Goal: Task Accomplishment & Management: Complete application form

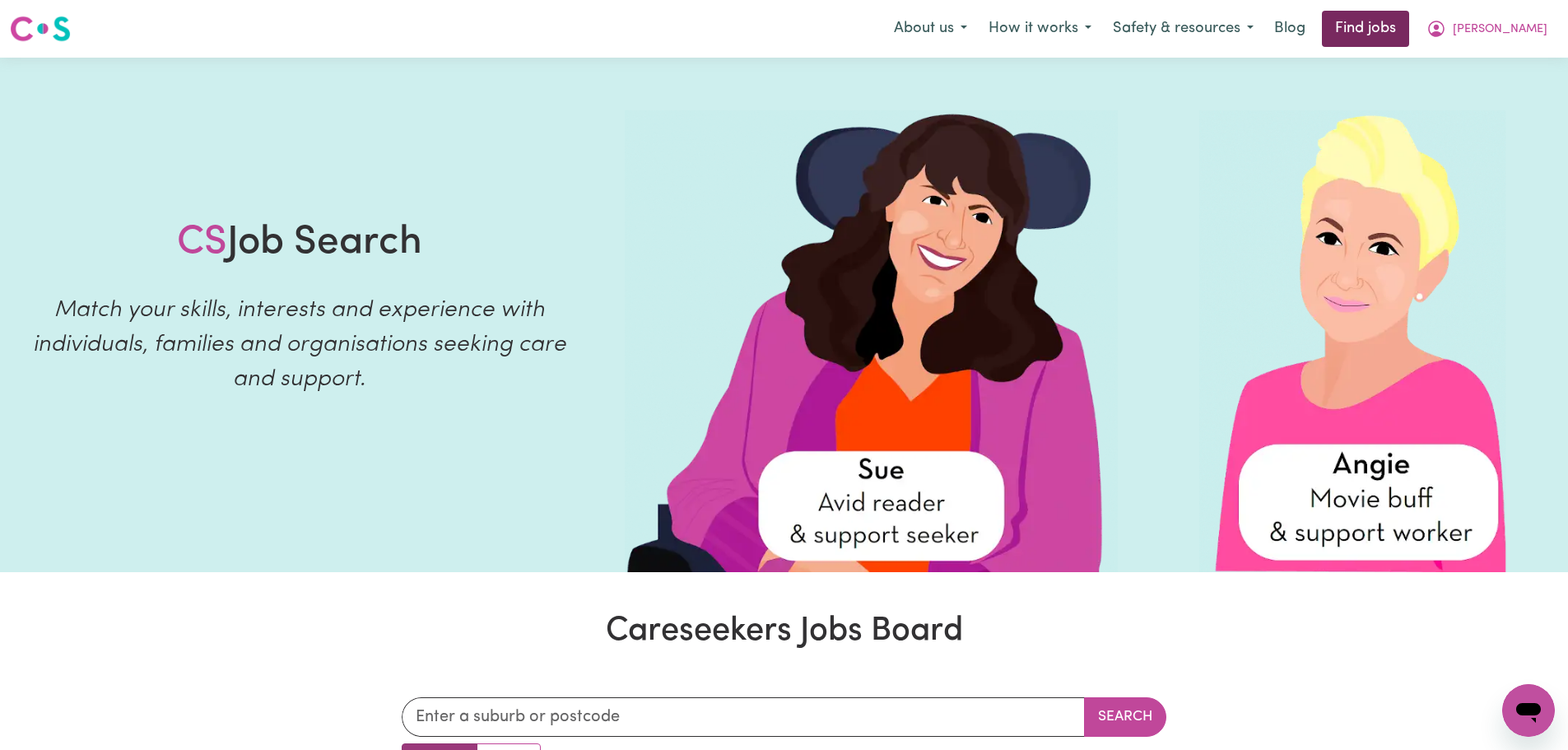
click at [1402, 31] on link "Find jobs" at bounding box center [1365, 29] width 87 height 36
click at [1402, 38] on link "Find jobs" at bounding box center [1365, 29] width 87 height 36
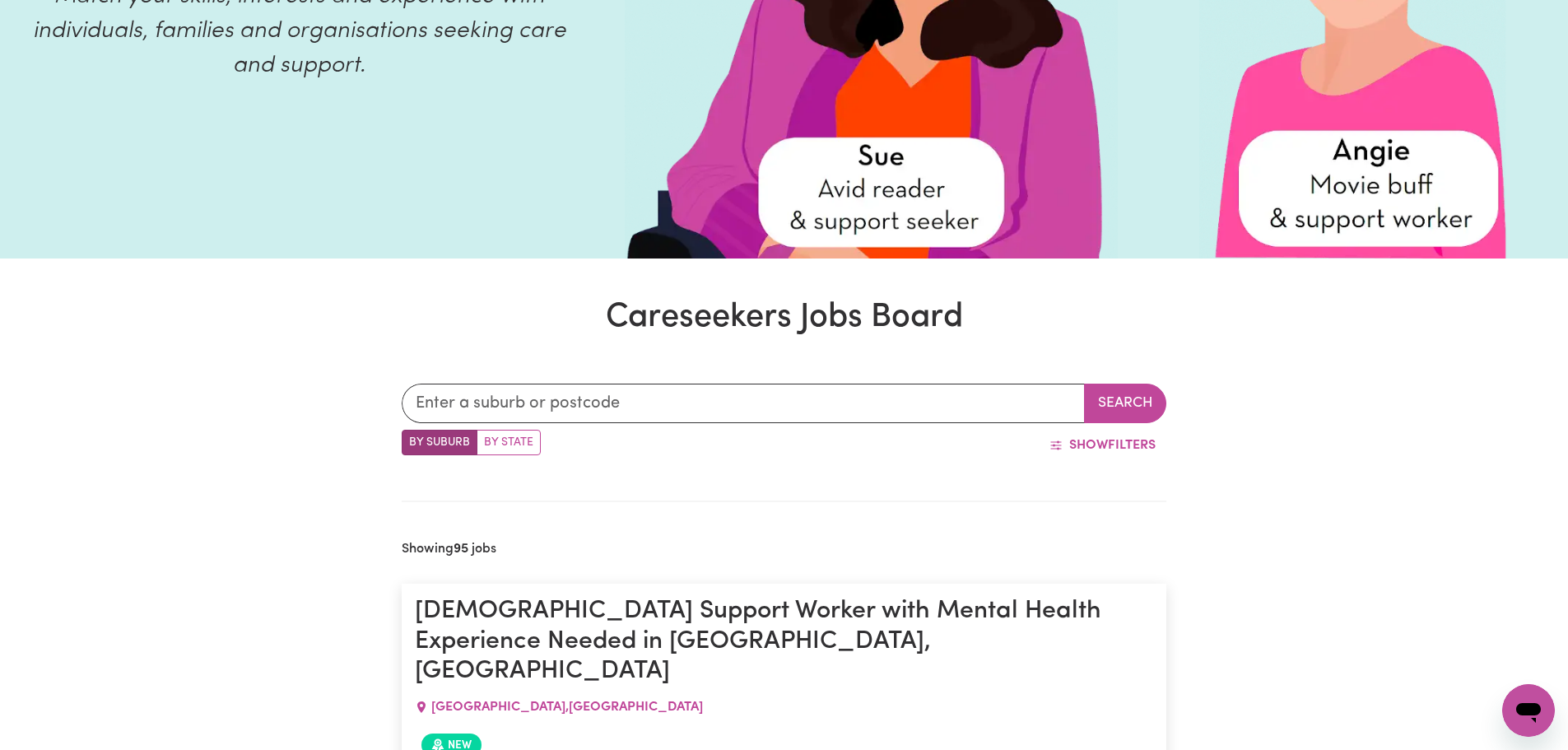
scroll to position [329, 0]
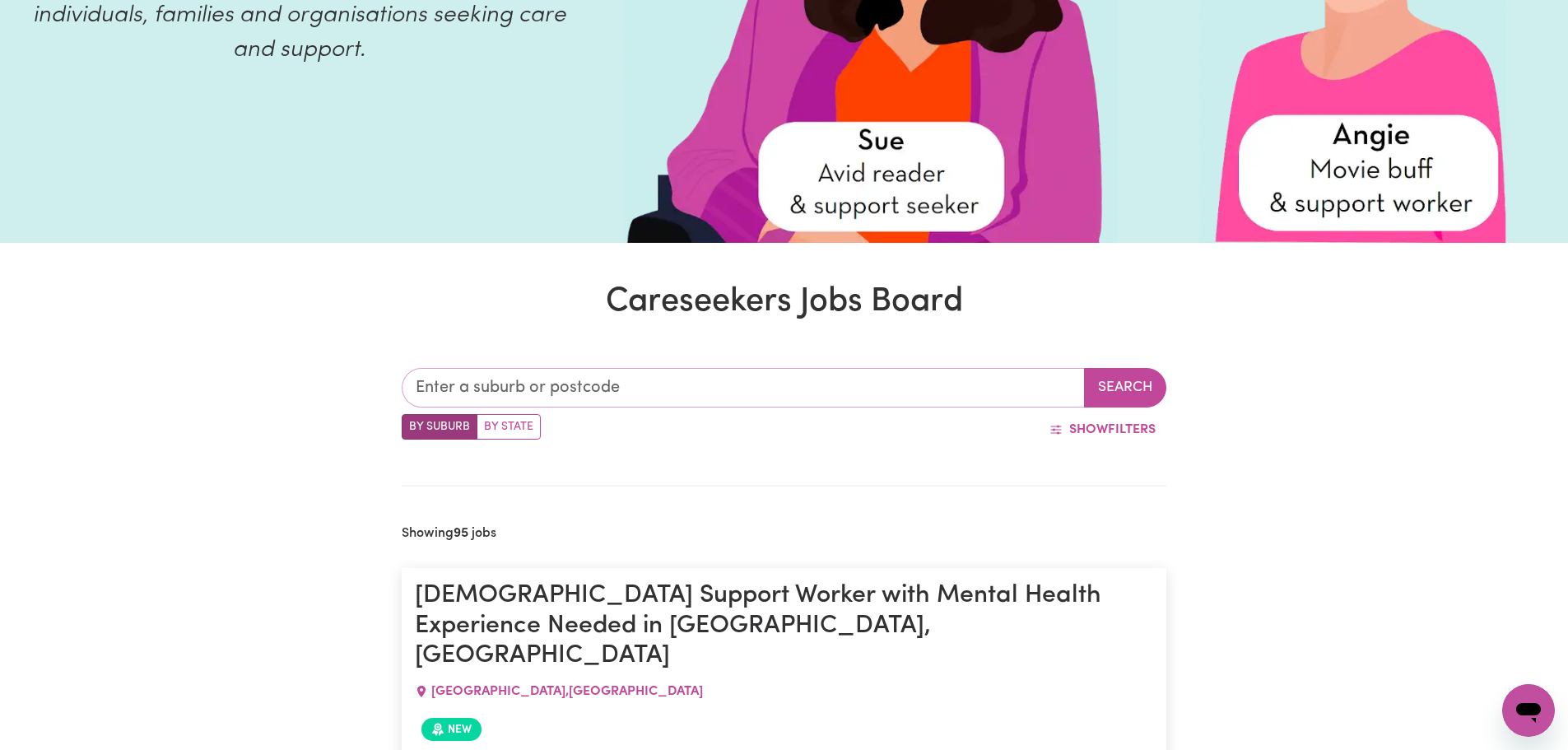
click at [557, 383] on input "text" at bounding box center [743, 388] width 683 height 40
type input "wollo"
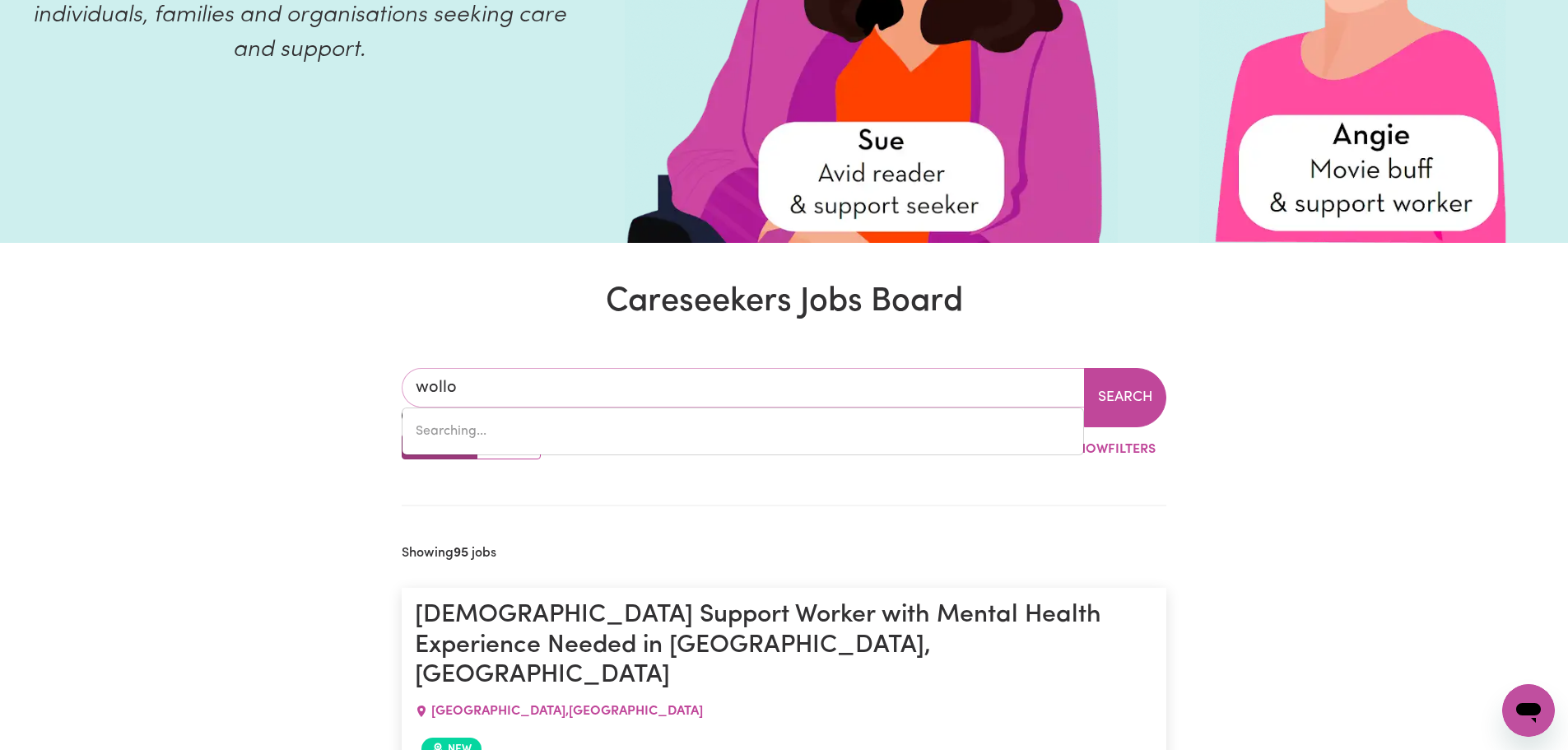
type input "wolloGORANG, [GEOGRAPHIC_DATA], 2581"
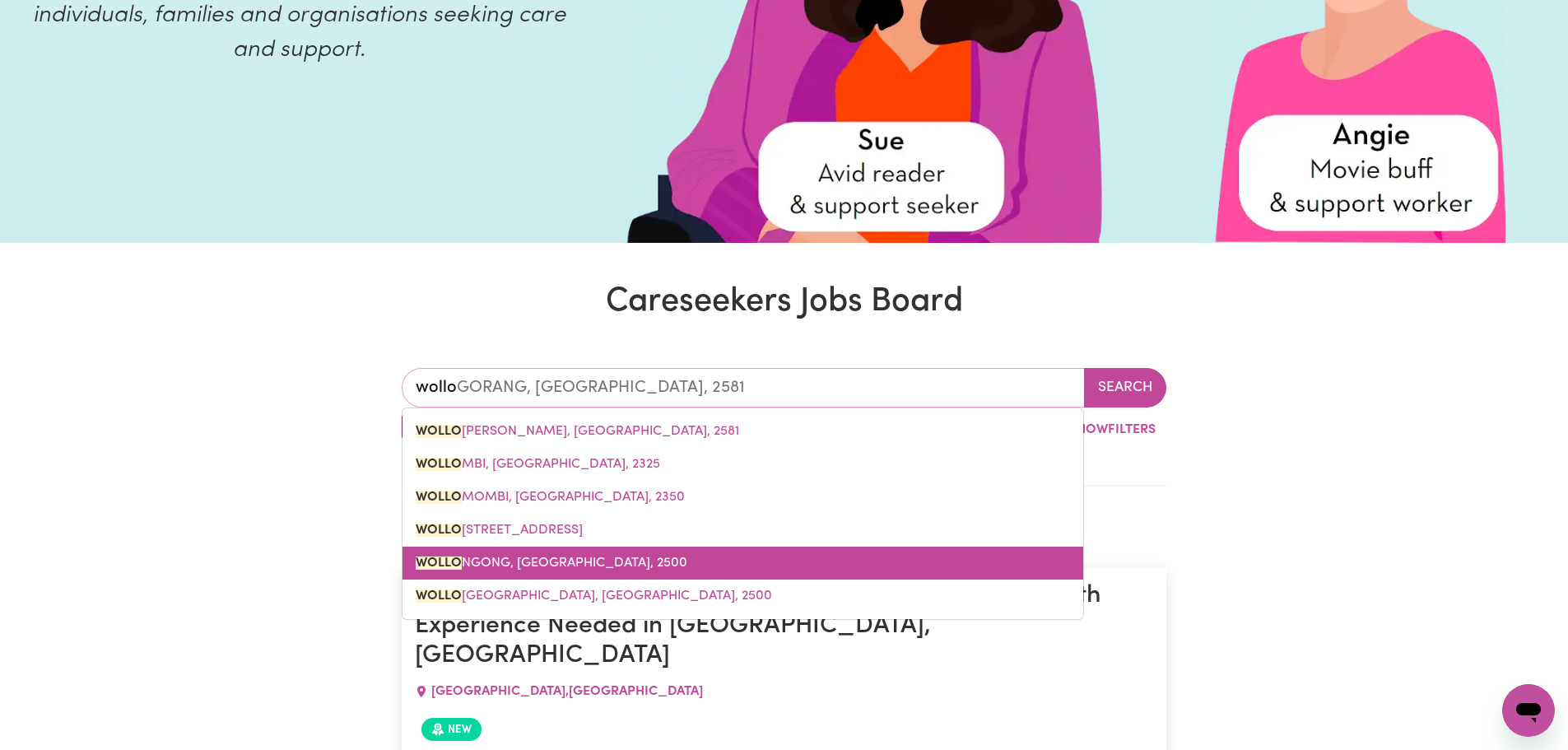
click at [609, 564] on span "WOLLO NGONG, [GEOGRAPHIC_DATA], 2500" at bounding box center [552, 563] width 271 height 13
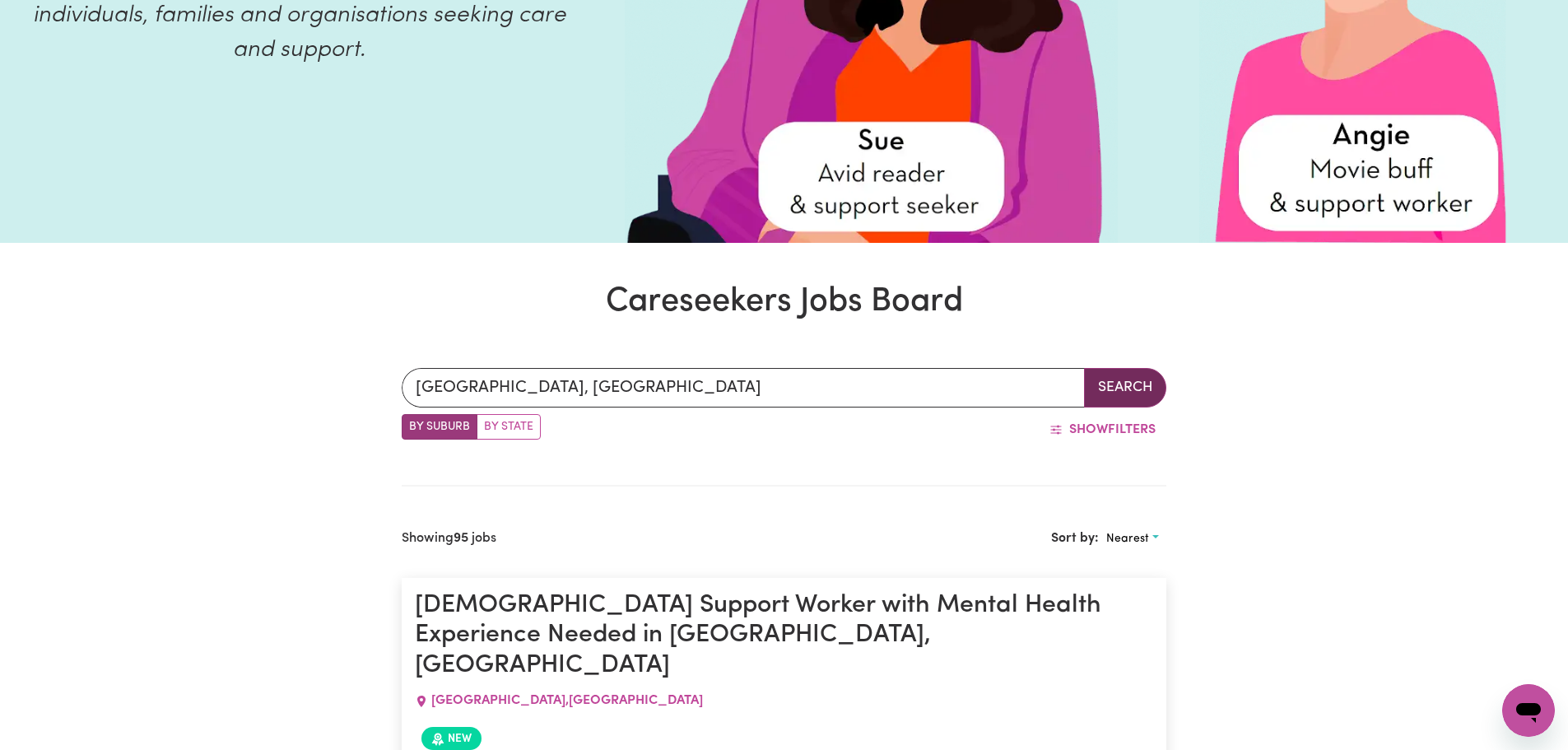
click at [1131, 385] on button "Search" at bounding box center [1126, 388] width 83 height 40
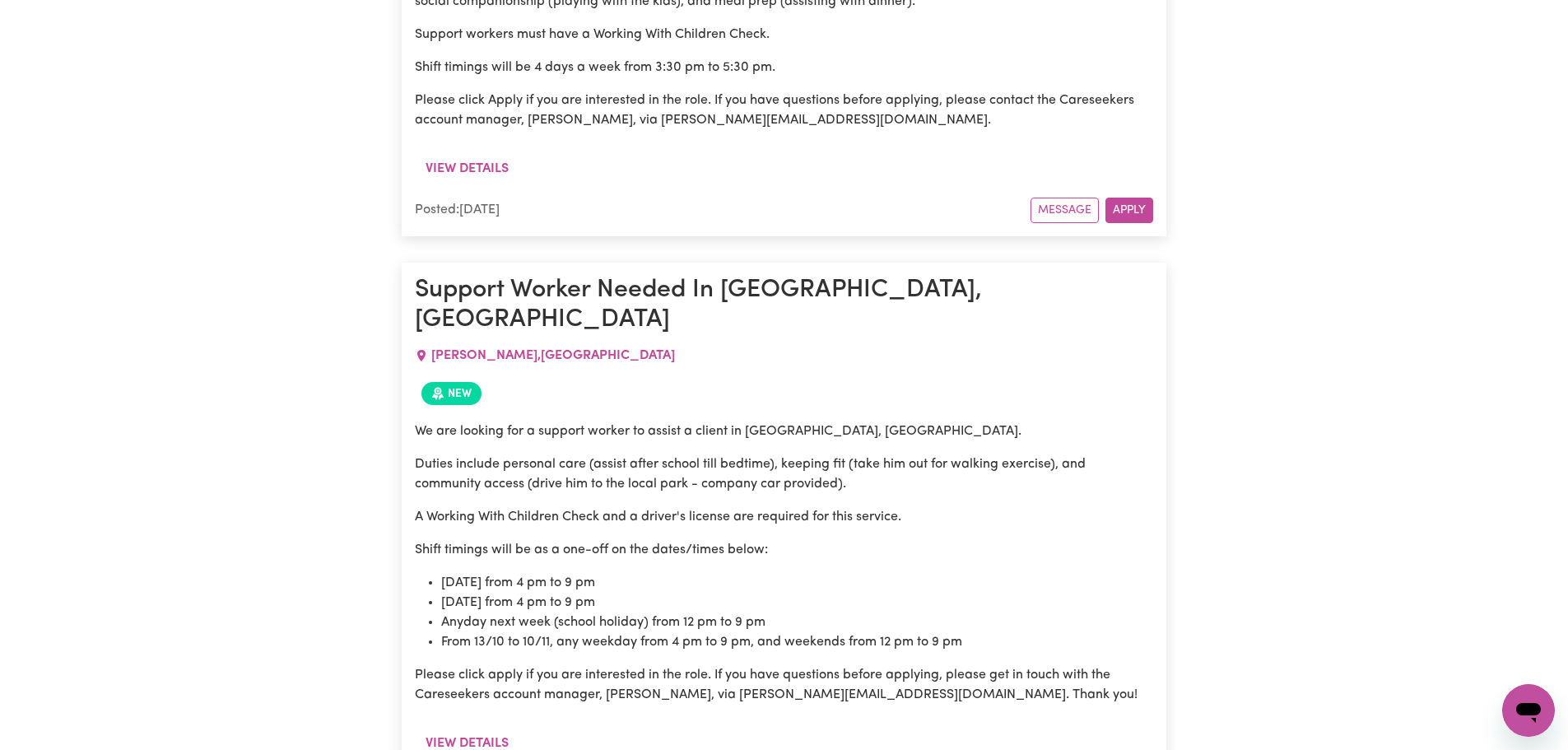
scroll to position [1152, 0]
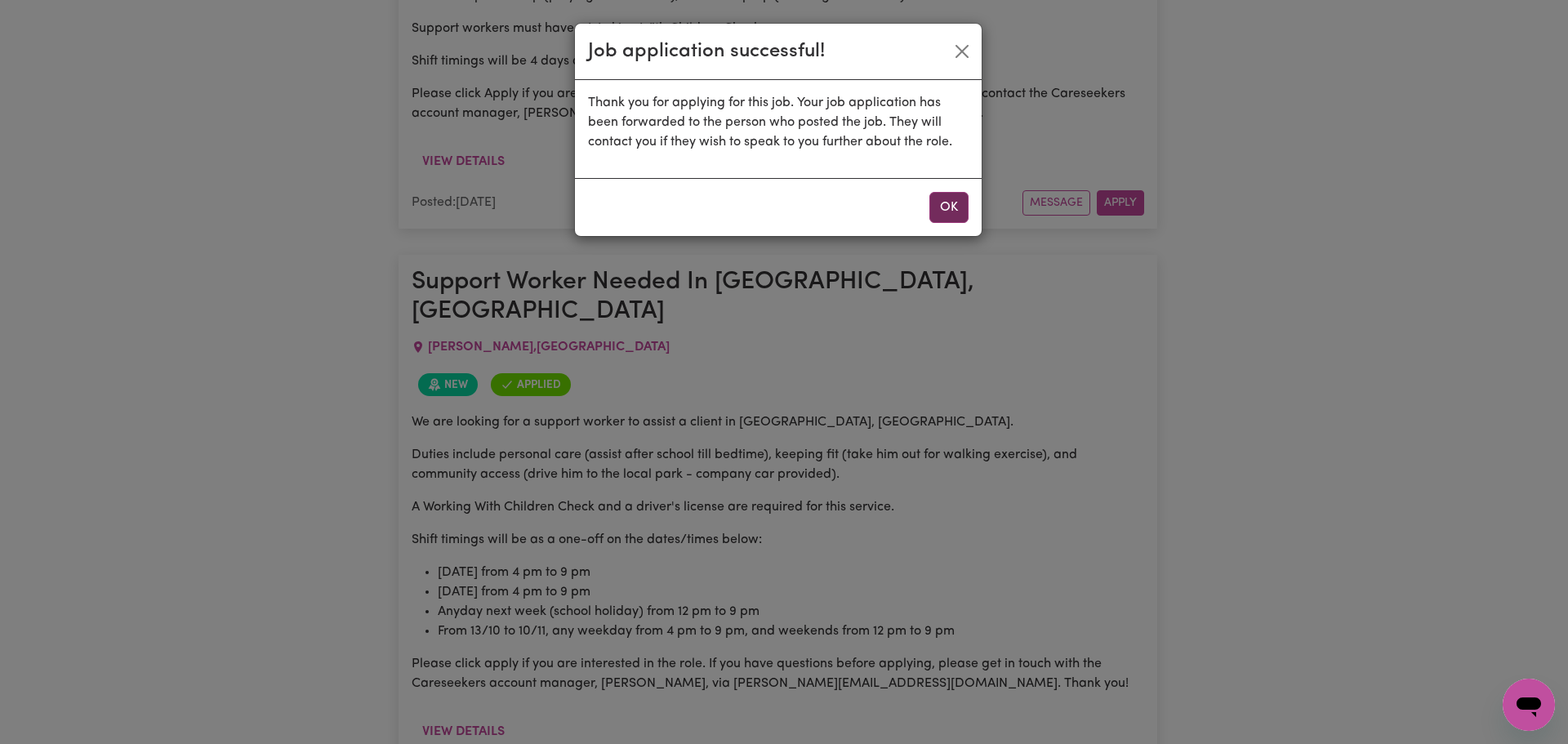
click at [949, 211] on button "OK" at bounding box center [949, 208] width 39 height 31
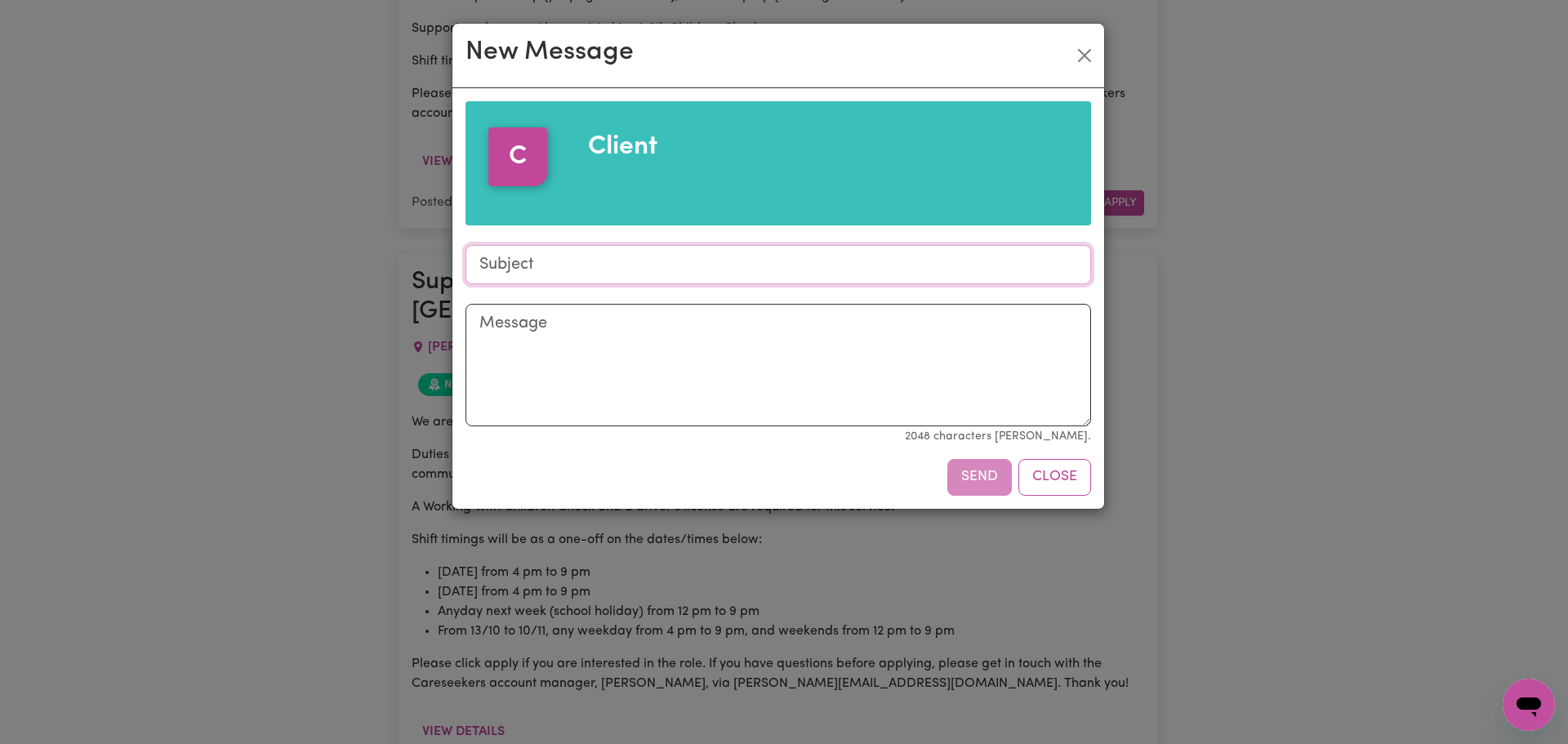
click at [565, 259] on input "Subject" at bounding box center [778, 265] width 625 height 39
click at [529, 256] on input "Subject" at bounding box center [778, 265] width 625 height 39
type input "A"
click at [1054, 479] on button "Close" at bounding box center [1054, 477] width 73 height 36
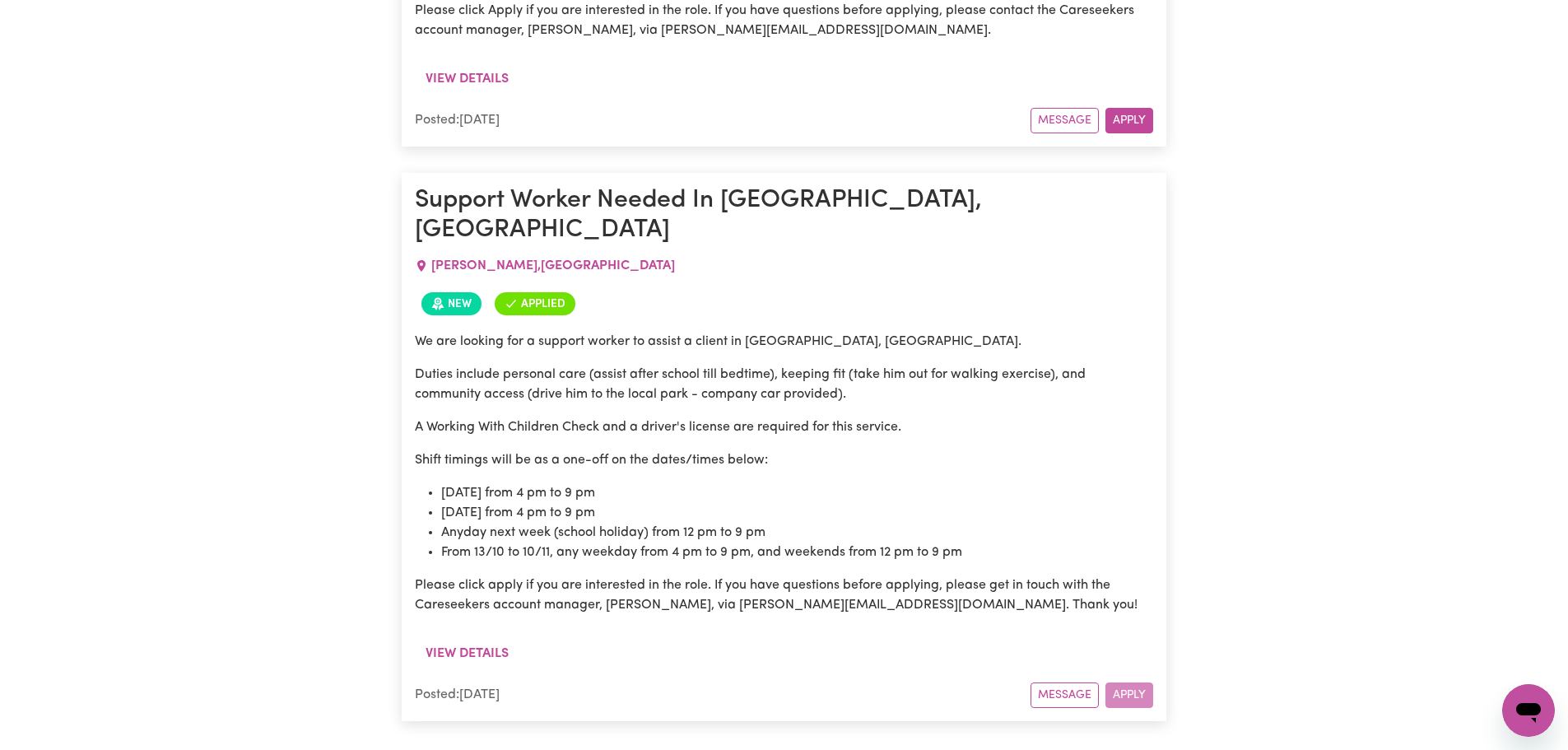
scroll to position [1235, 0]
click at [1044, 684] on button "Message" at bounding box center [1064, 696] width 69 height 26
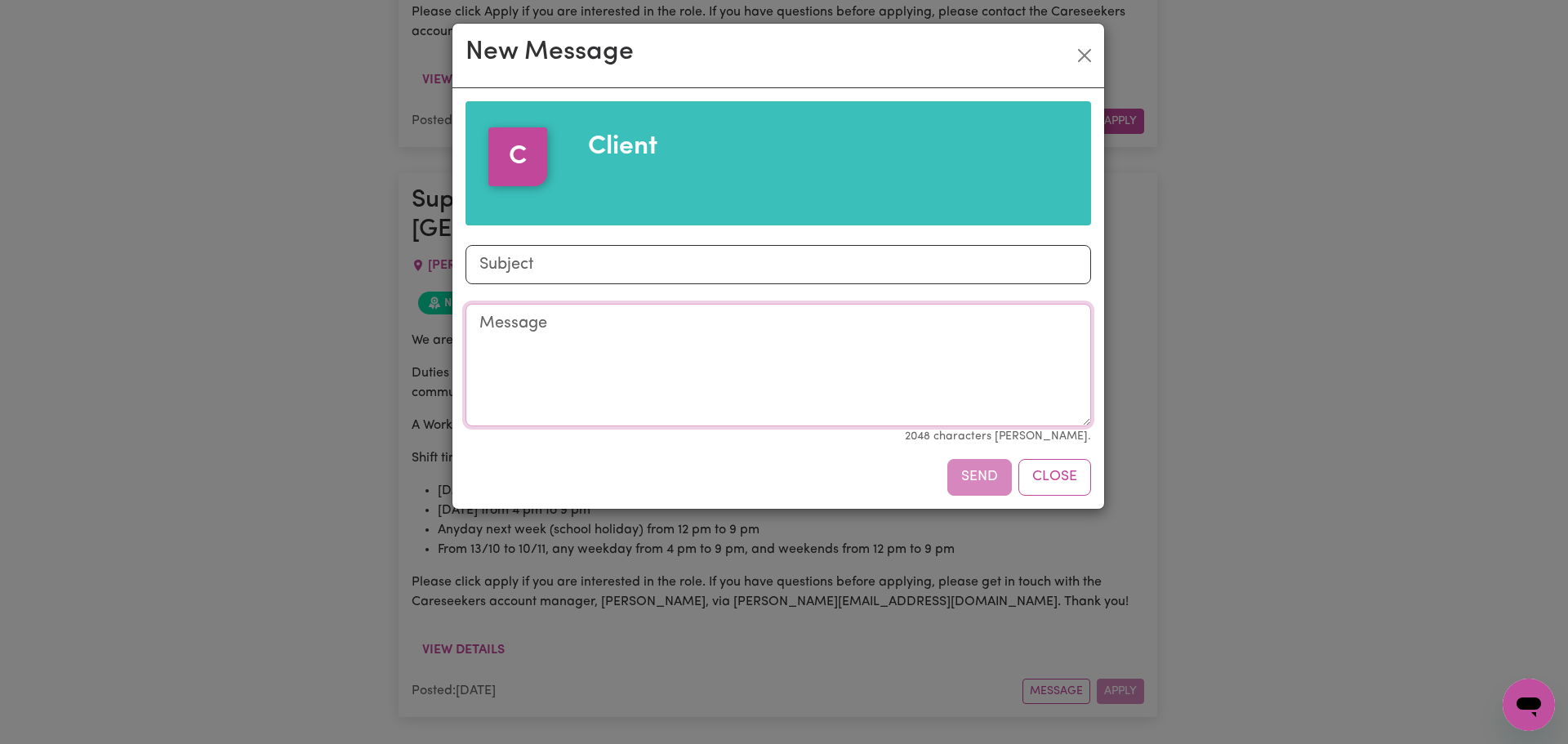
click at [693, 325] on textarea "Message" at bounding box center [778, 364] width 625 height 122
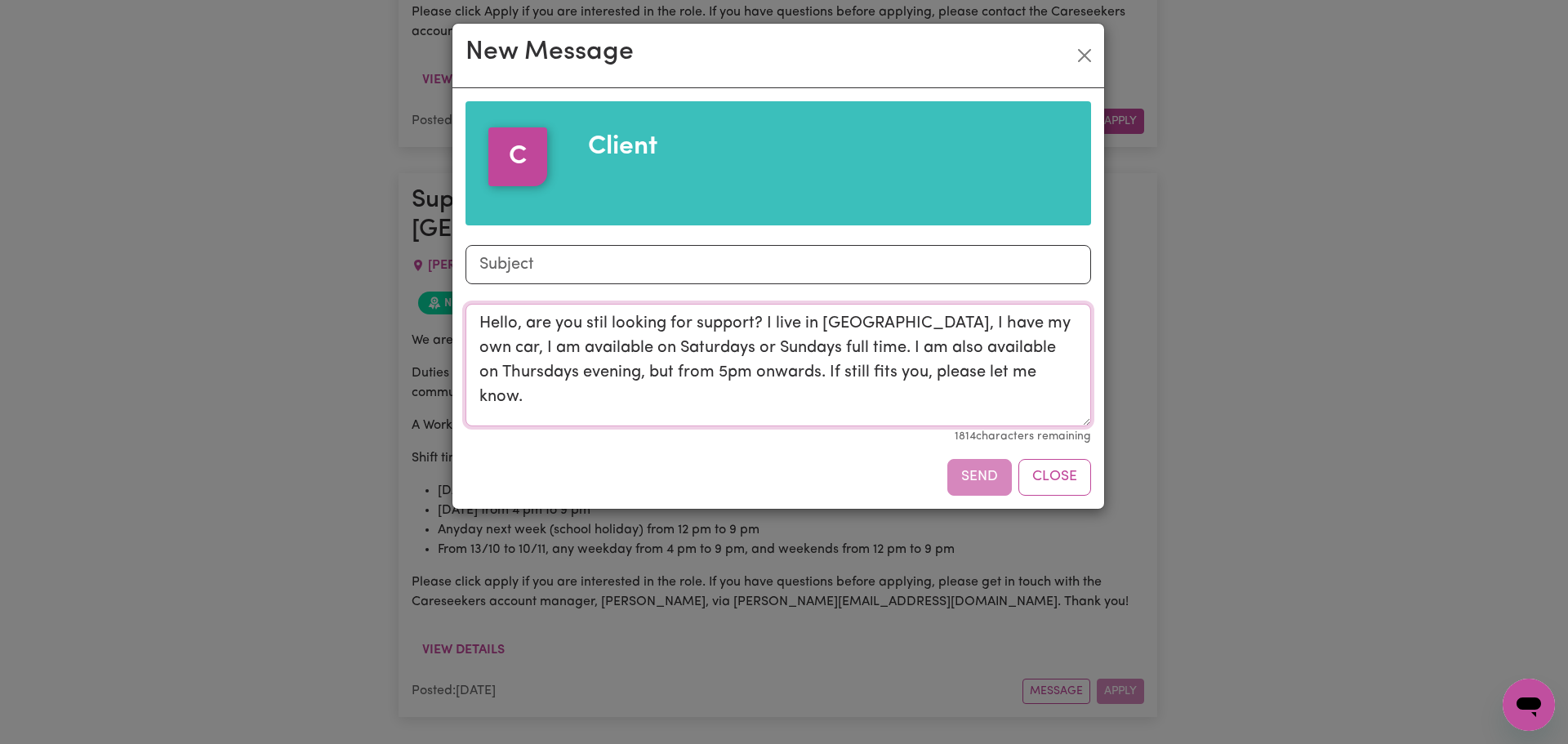
type textarea "Hello, are you stil looking for support? I live in [GEOGRAPHIC_DATA], I have my…"
click at [992, 478] on div "Send Close" at bounding box center [778, 477] width 625 height 36
click at [882, 388] on textarea "Hello, are you stil looking for support? I live in [GEOGRAPHIC_DATA], I have my…" at bounding box center [778, 364] width 625 height 122
click at [555, 269] on input "Subject" at bounding box center [778, 265] width 625 height 39
type input "Job Application"
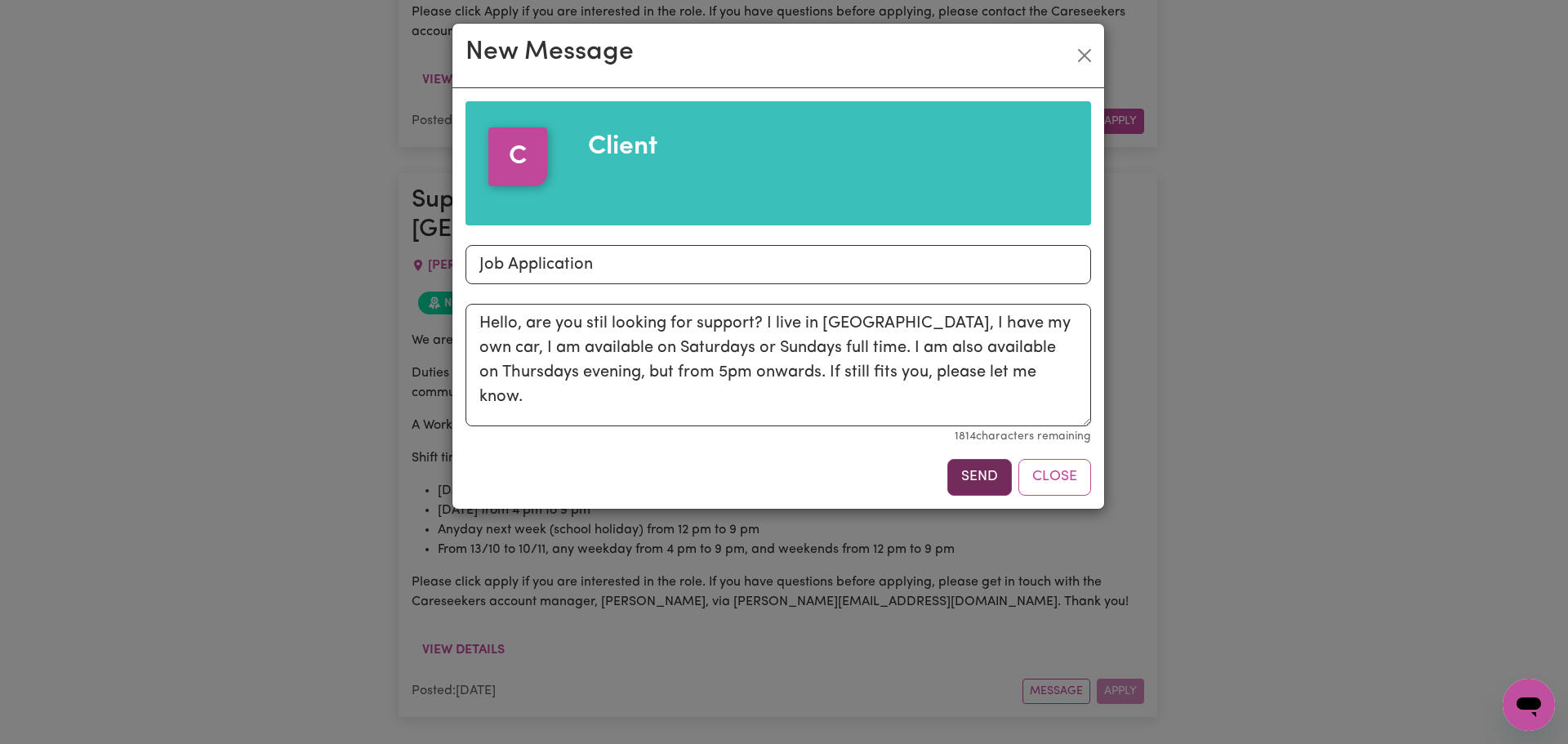
click at [967, 482] on button "Send" at bounding box center [979, 477] width 65 height 36
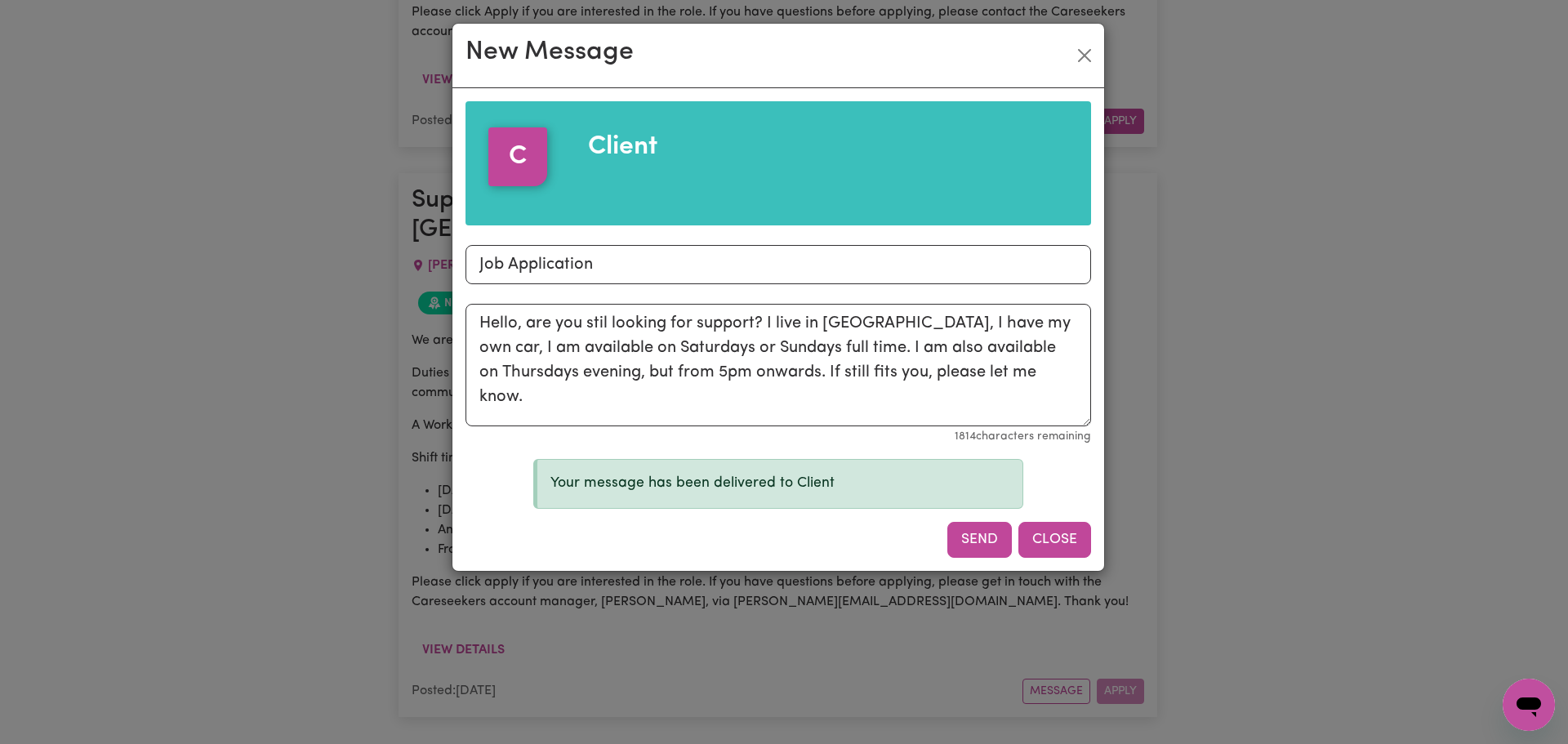
click at [1052, 534] on button "Close" at bounding box center [1054, 540] width 73 height 36
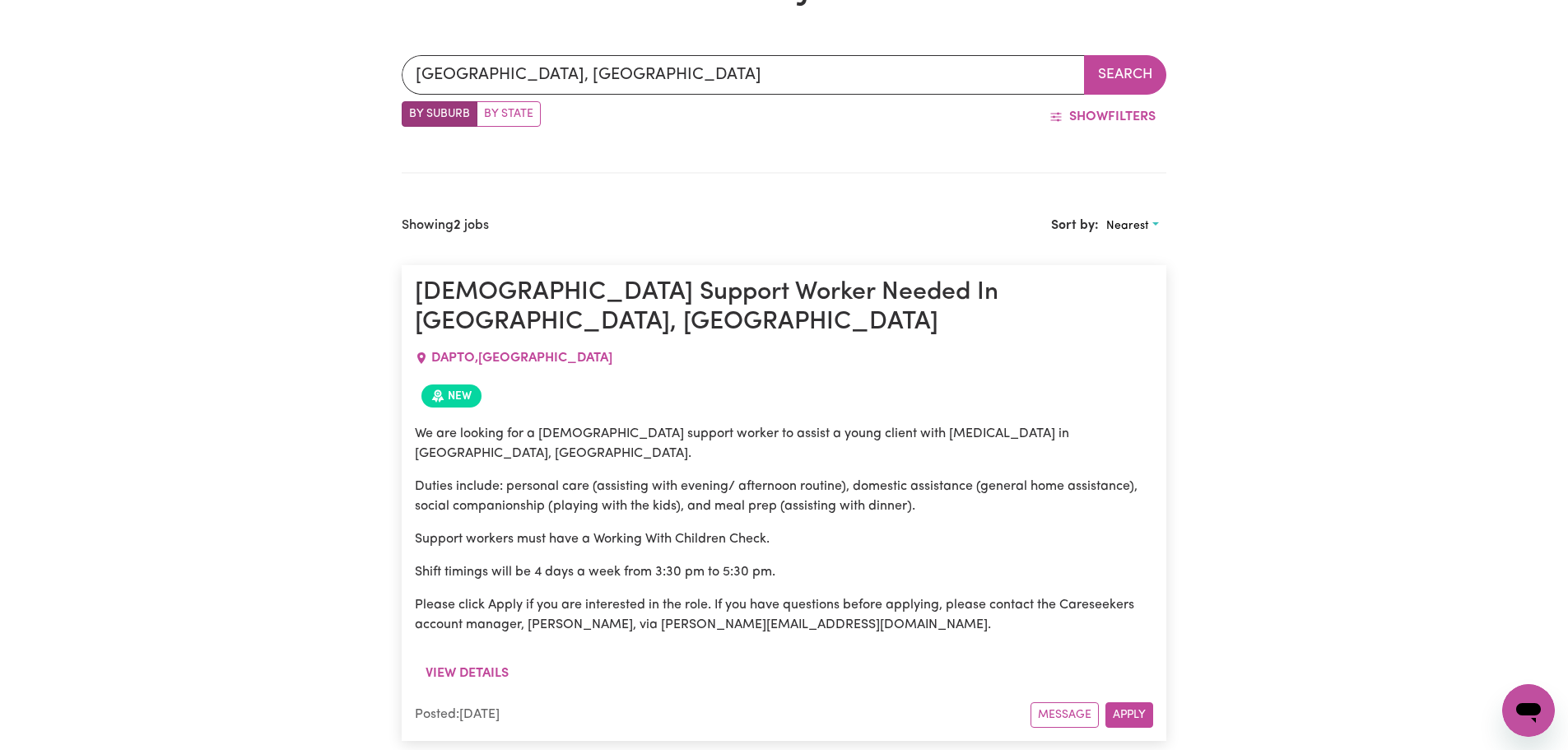
scroll to position [494, 0]
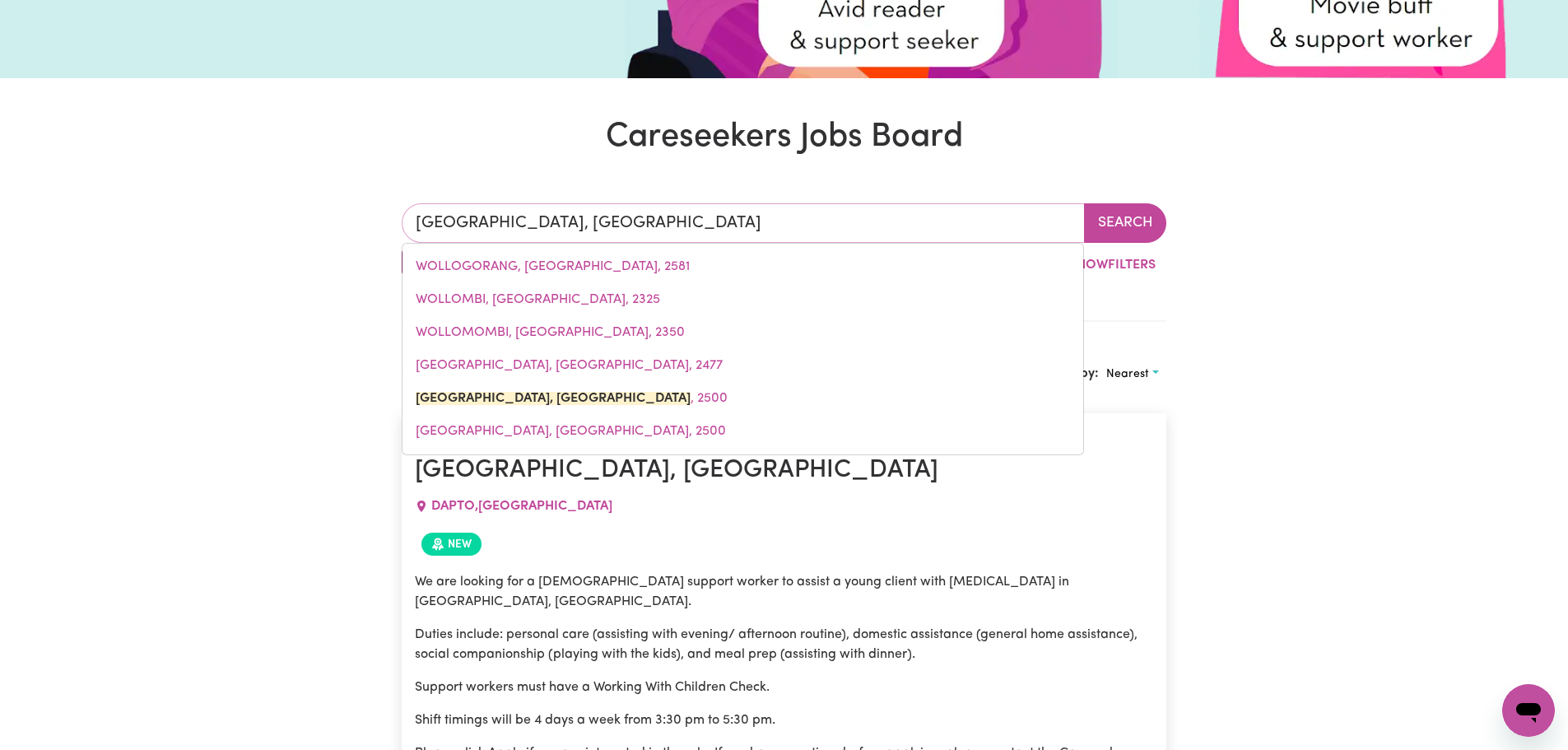
drag, startPoint x: 708, startPoint y: 219, endPoint x: 440, endPoint y: 211, distance: 268.1
click at [440, 211] on input "[GEOGRAPHIC_DATA], [GEOGRAPHIC_DATA]" at bounding box center [743, 223] width 683 height 40
type input "W"
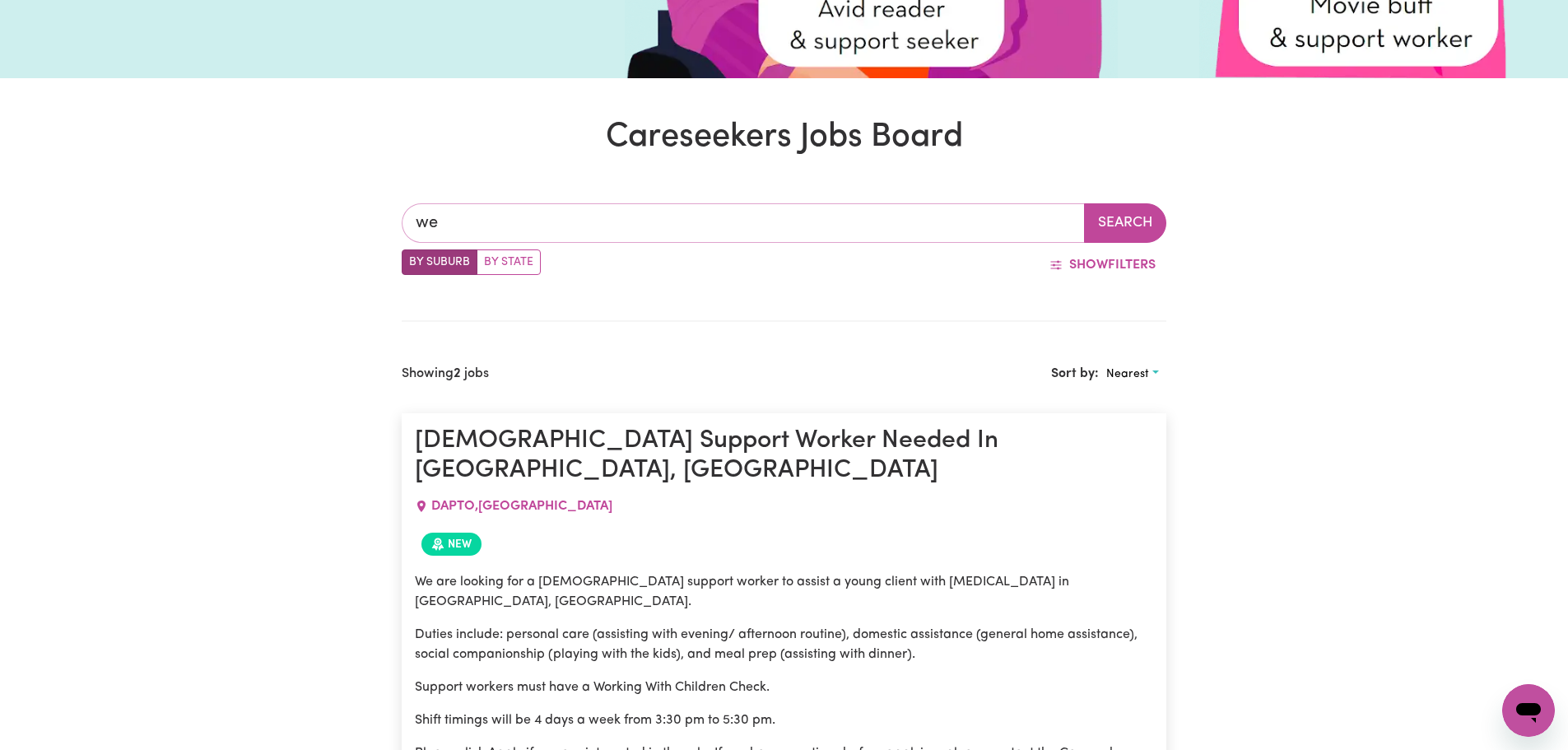
type input "w"
type input "rockdale"
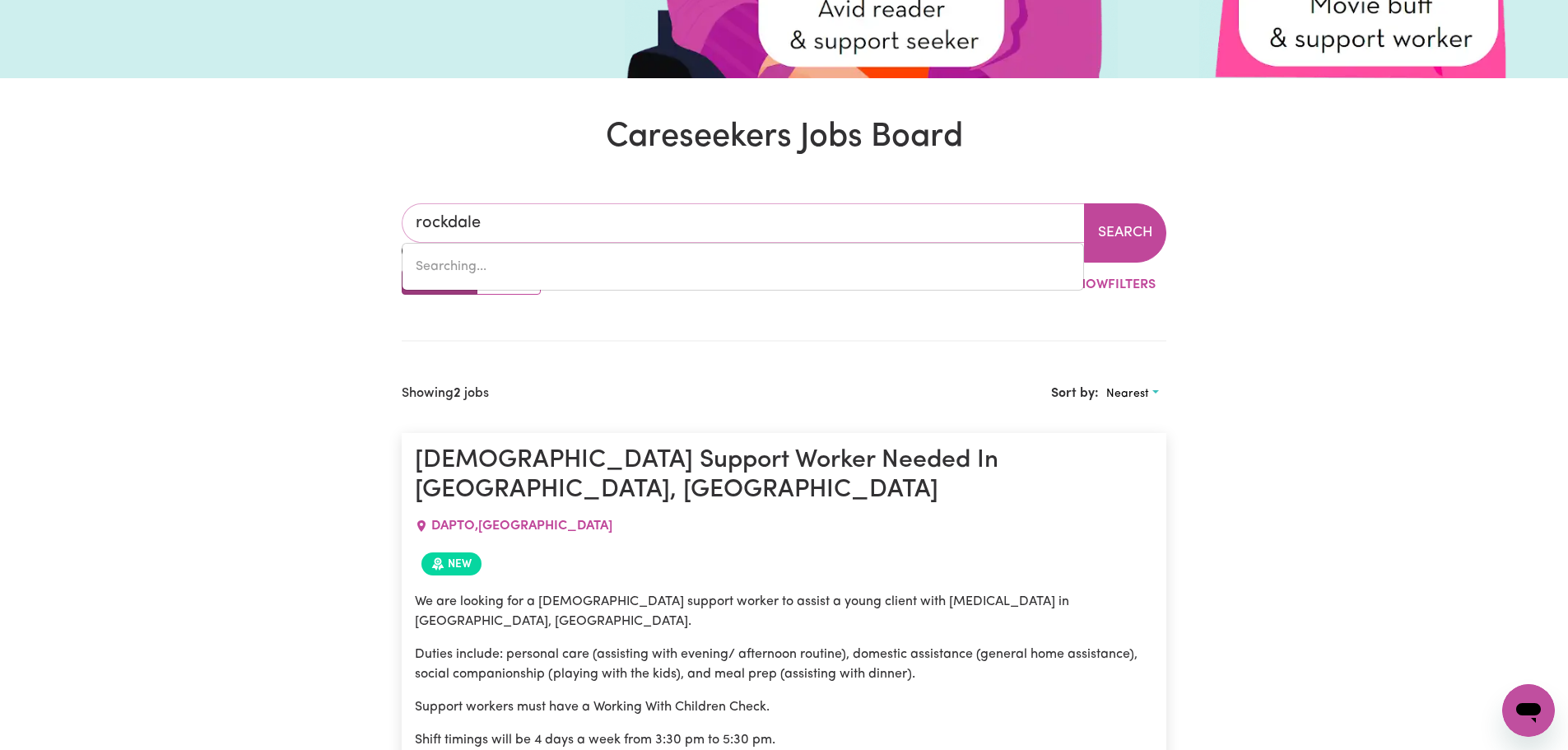
type input "[GEOGRAPHIC_DATA], [GEOGRAPHIC_DATA], 2216"
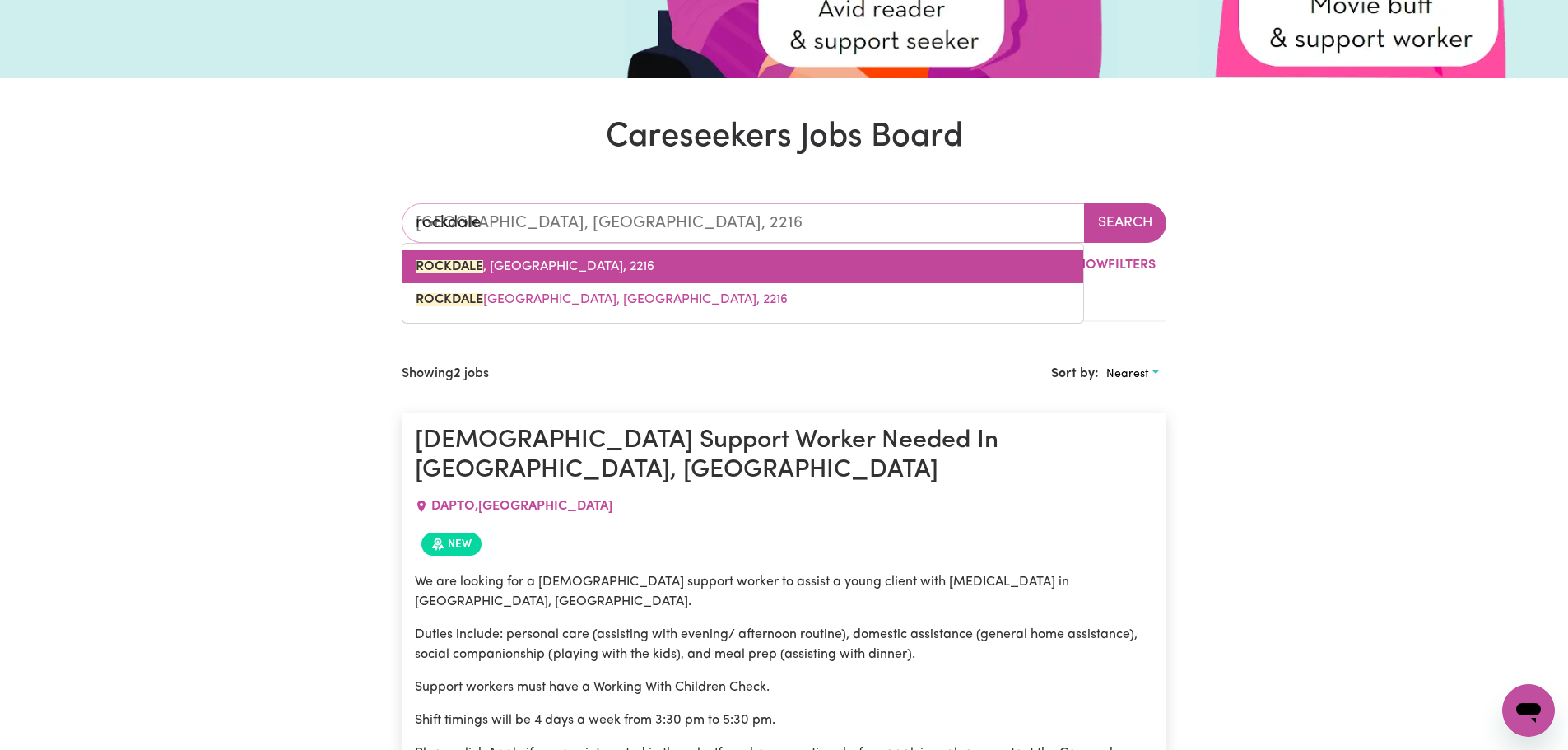
click at [546, 270] on span "[GEOGRAPHIC_DATA] , [GEOGRAPHIC_DATA], 2216" at bounding box center [535, 266] width 239 height 13
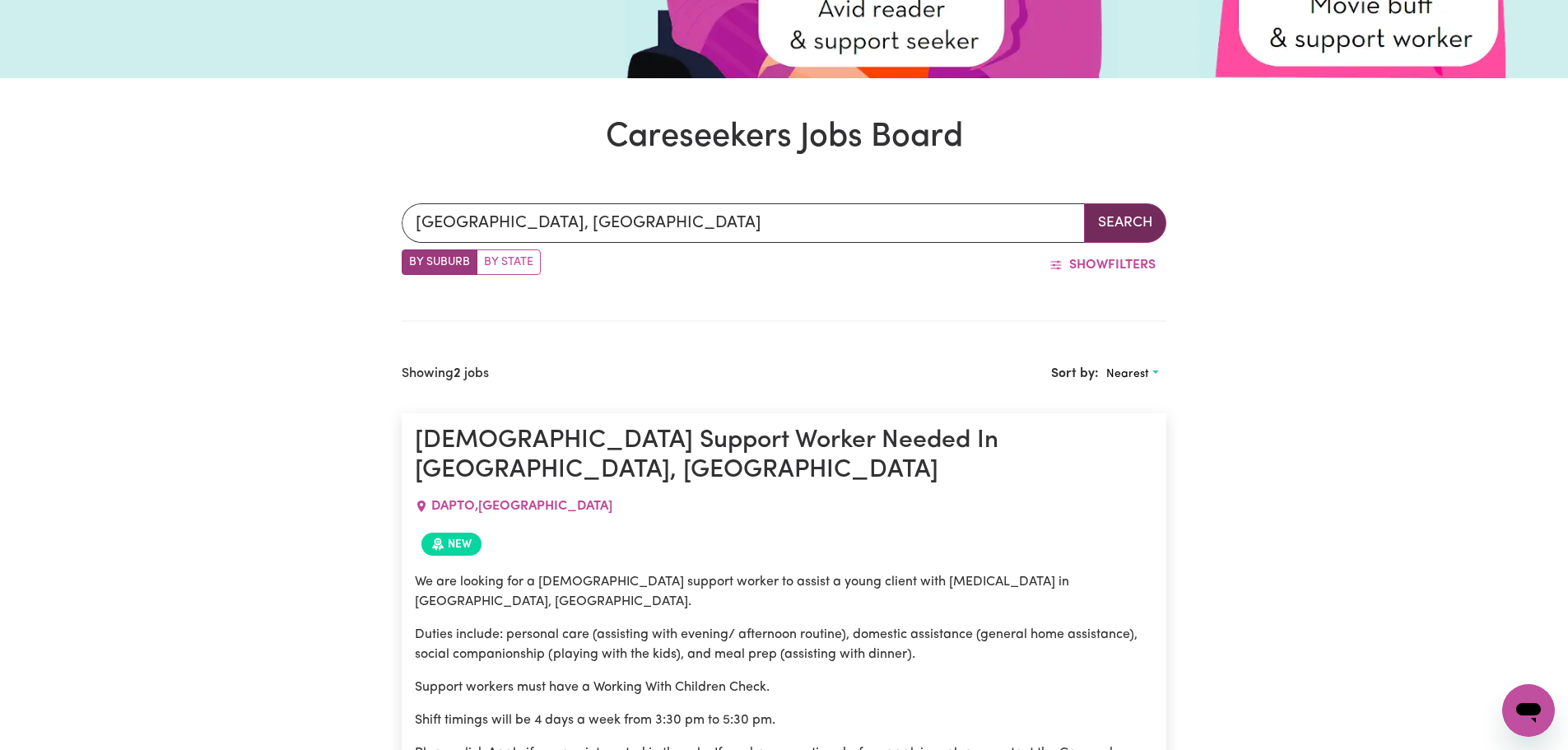
click at [1127, 224] on button "Search" at bounding box center [1126, 223] width 83 height 40
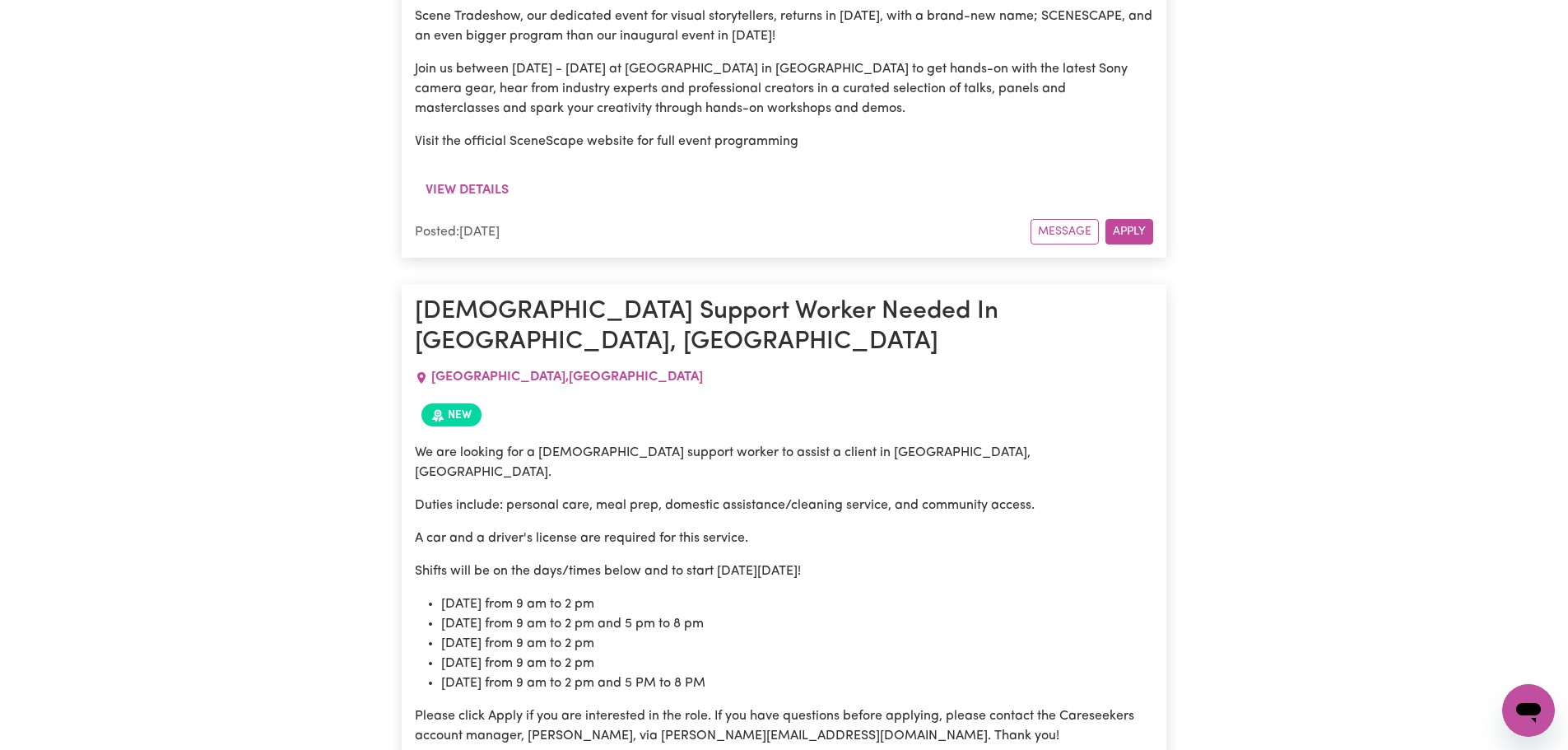
scroll to position [2963, 0]
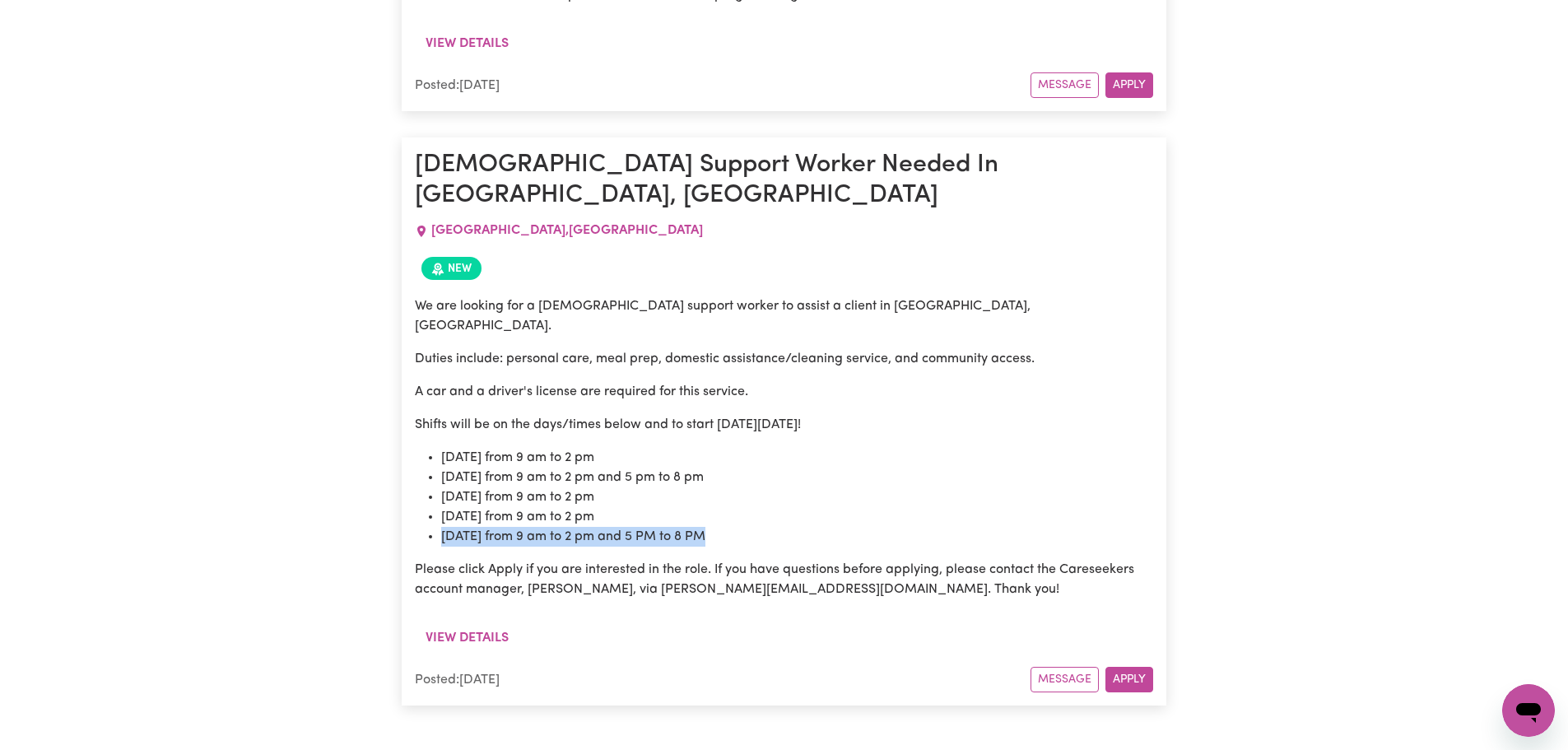
drag, startPoint x: 447, startPoint y: 447, endPoint x: 719, endPoint y: 452, distance: 272.0
click at [719, 527] on li "[DATE] from 9 am to 2 pm and 5 PM to 8 PM" at bounding box center [796, 537] width 712 height 20
copy li "[DATE] from 9 am to 2 pm and 5 PM to 8 PM"
click at [1132, 666] on button "Apply" at bounding box center [1130, 679] width 48 height 26
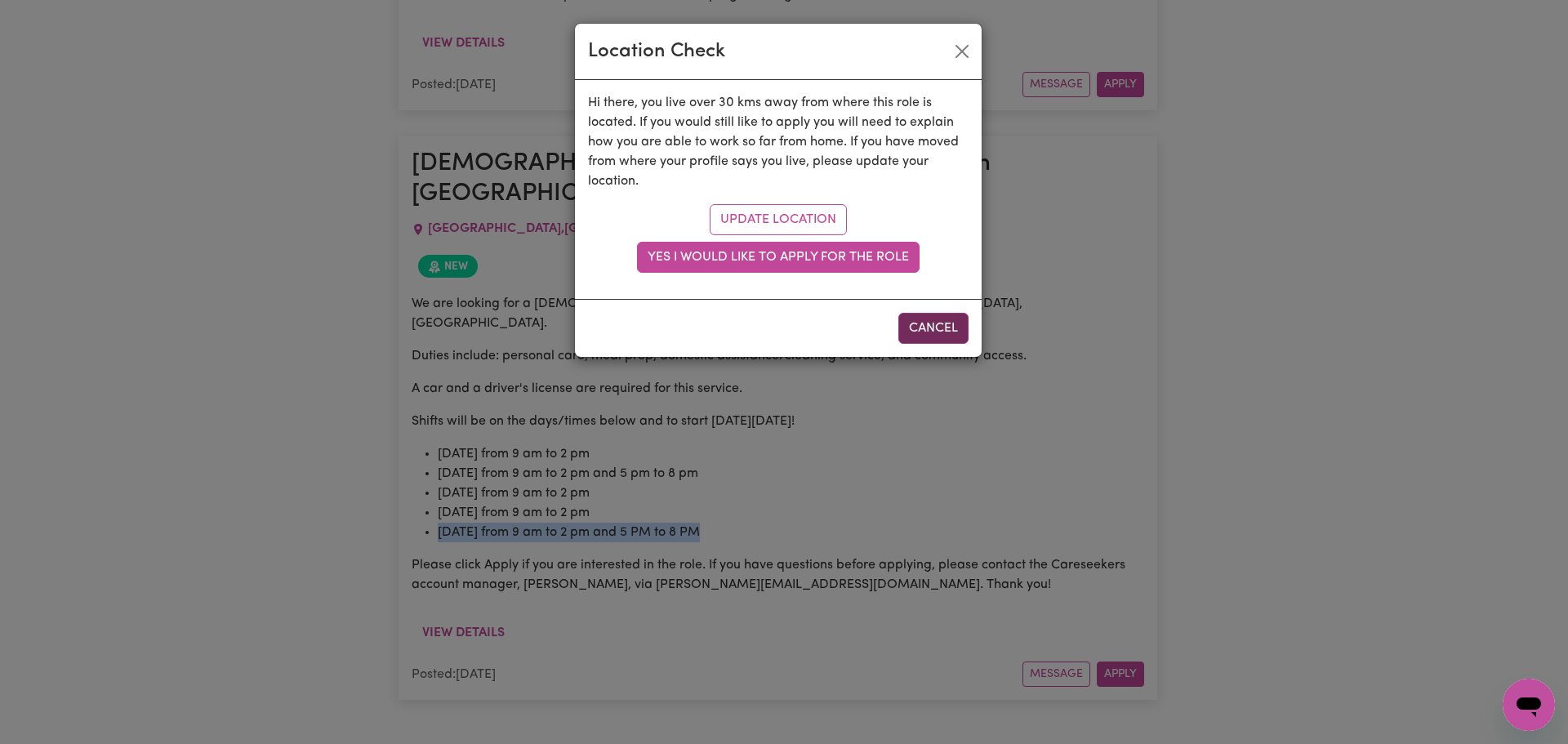
click at [958, 334] on button "Cancel" at bounding box center [934, 328] width 71 height 31
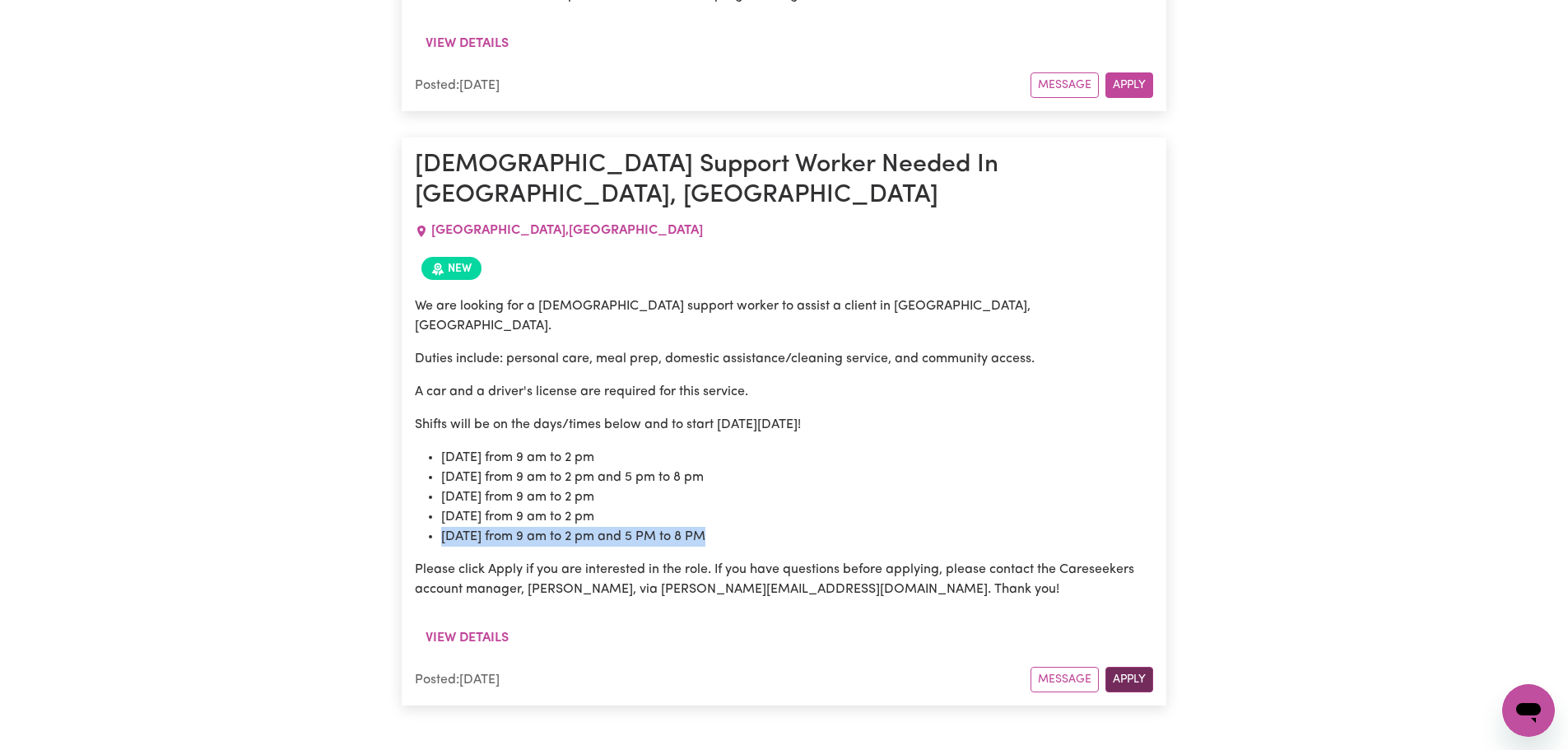
click at [1125, 666] on button "Apply" at bounding box center [1130, 679] width 48 height 26
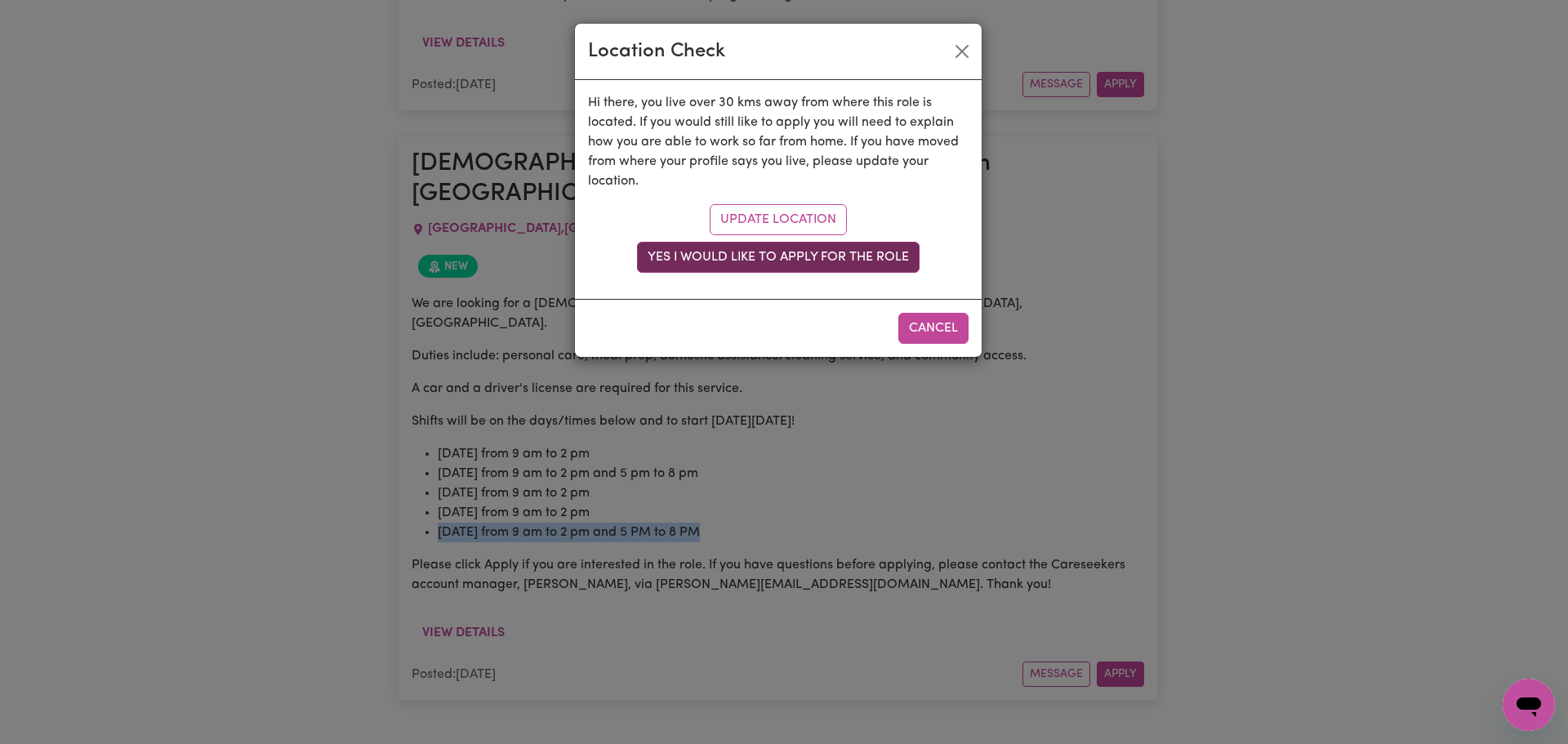
click at [871, 255] on button "Yes I would like to apply for the role" at bounding box center [778, 258] width 282 height 31
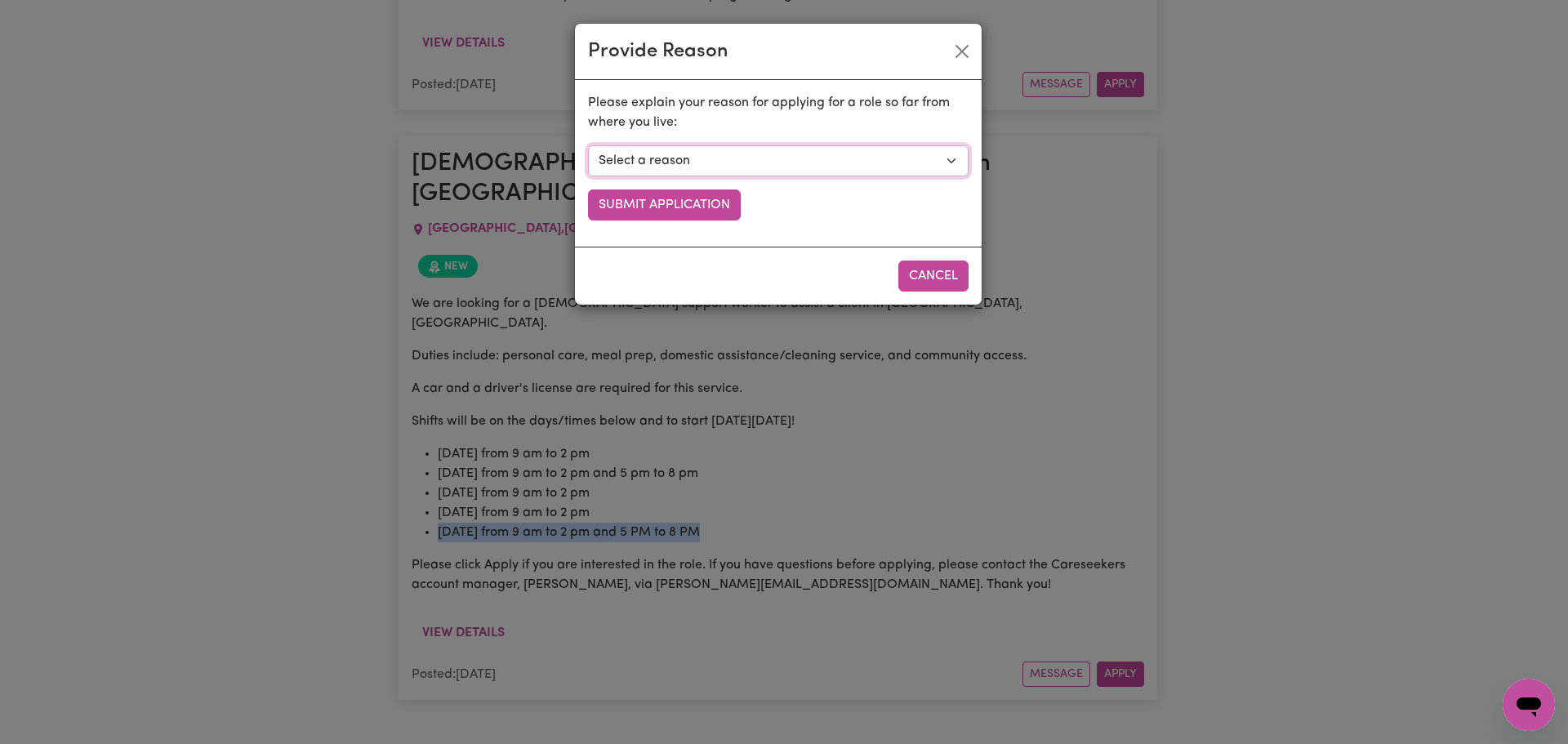
click at [734, 160] on select "Select a reason I currently travel to this area for work or other personal reas…" at bounding box center [779, 161] width 381 height 31
select select "I already visit the area regularly for work and personal reasons"
click at [588, 145] on select "Select a reason I currently travel to this area for work or other personal reas…" at bounding box center [779, 161] width 381 height 31
click at [695, 203] on button "Submit Application" at bounding box center [665, 205] width 153 height 31
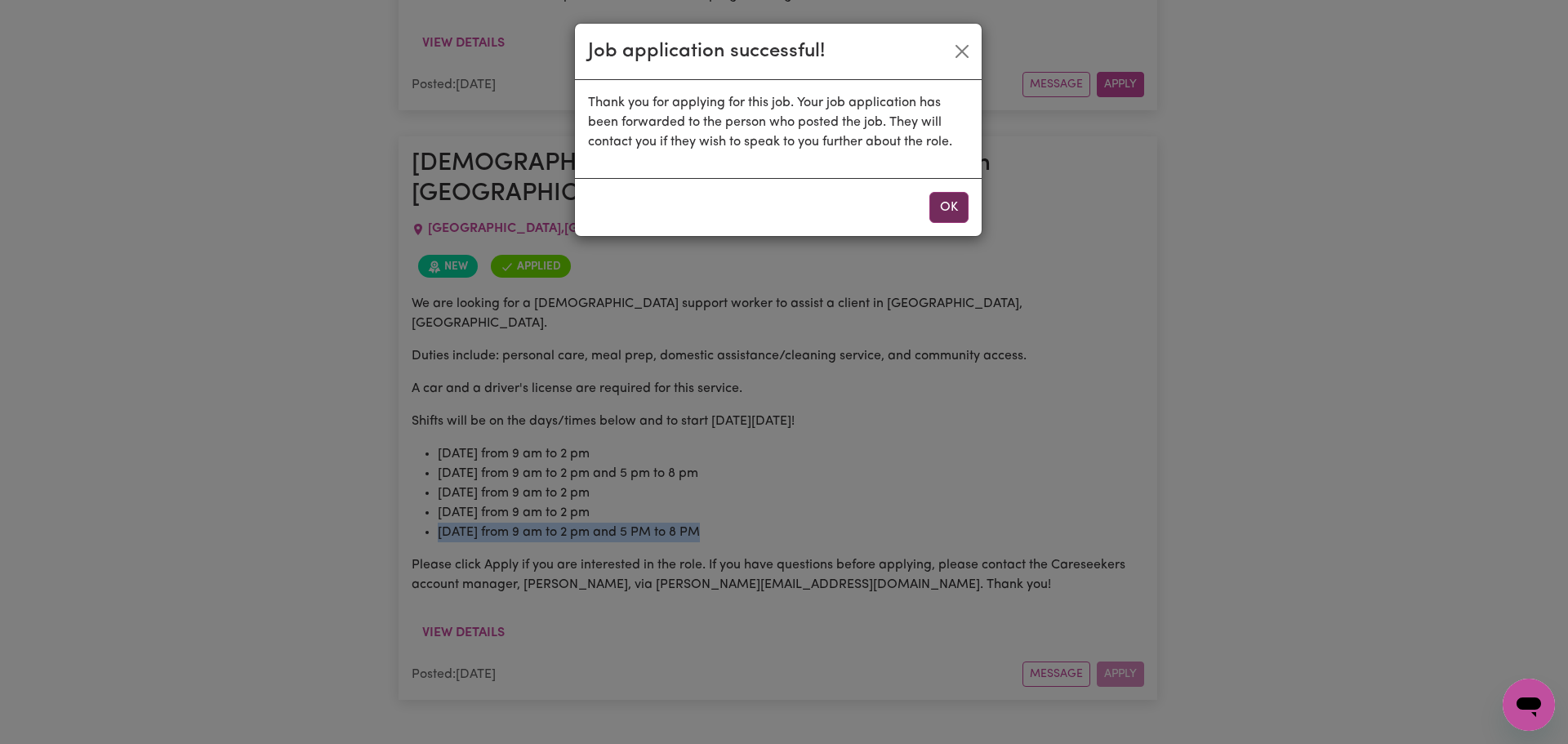
click at [954, 209] on button "OK" at bounding box center [949, 208] width 39 height 31
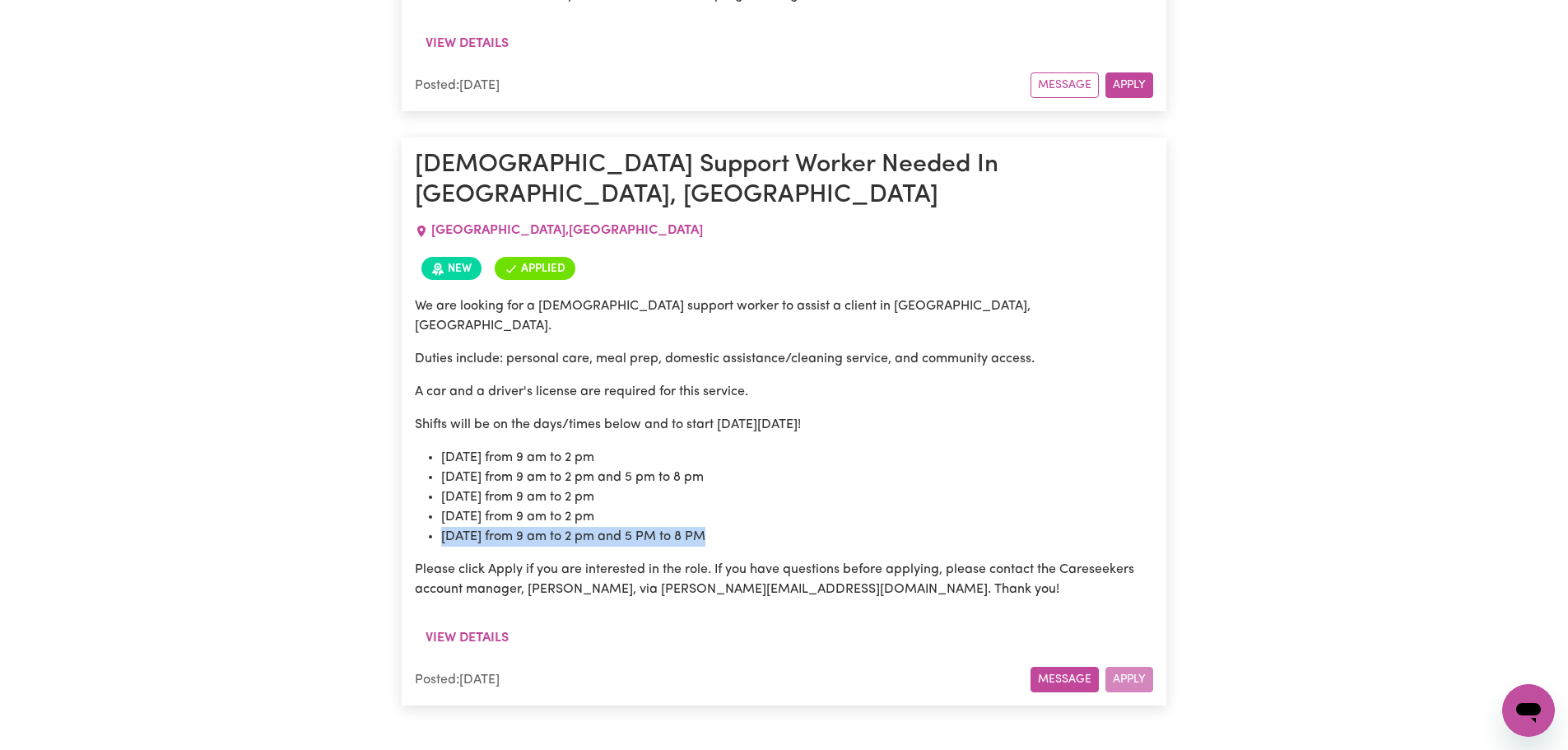
click at [1072, 666] on button "Message" at bounding box center [1064, 679] width 69 height 26
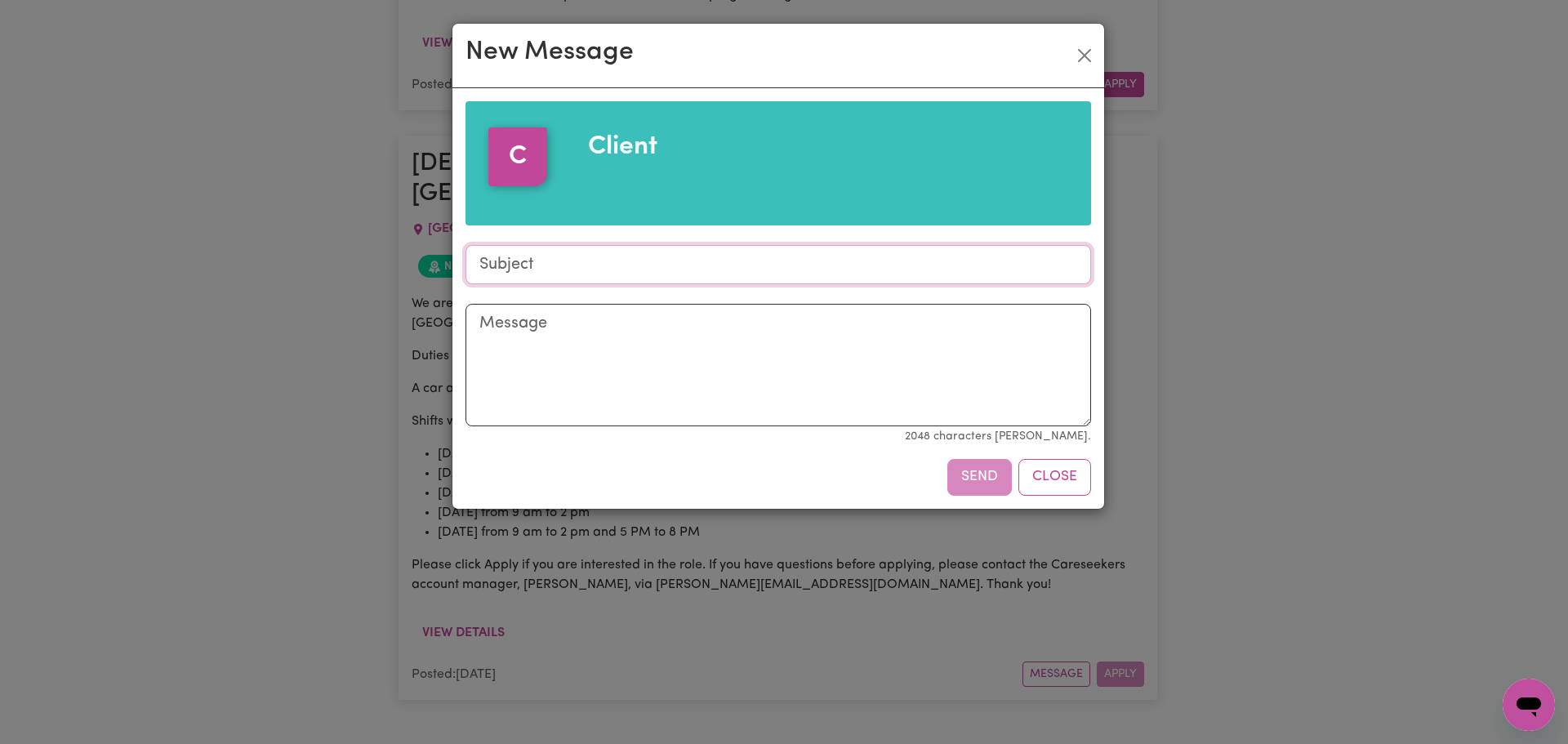
click at [595, 247] on input "Subject" at bounding box center [778, 265] width 625 height 39
type input "Job Application"
paste textarea "[DATE] from 9 am to 2 pm and 5 PM to 8 PM"
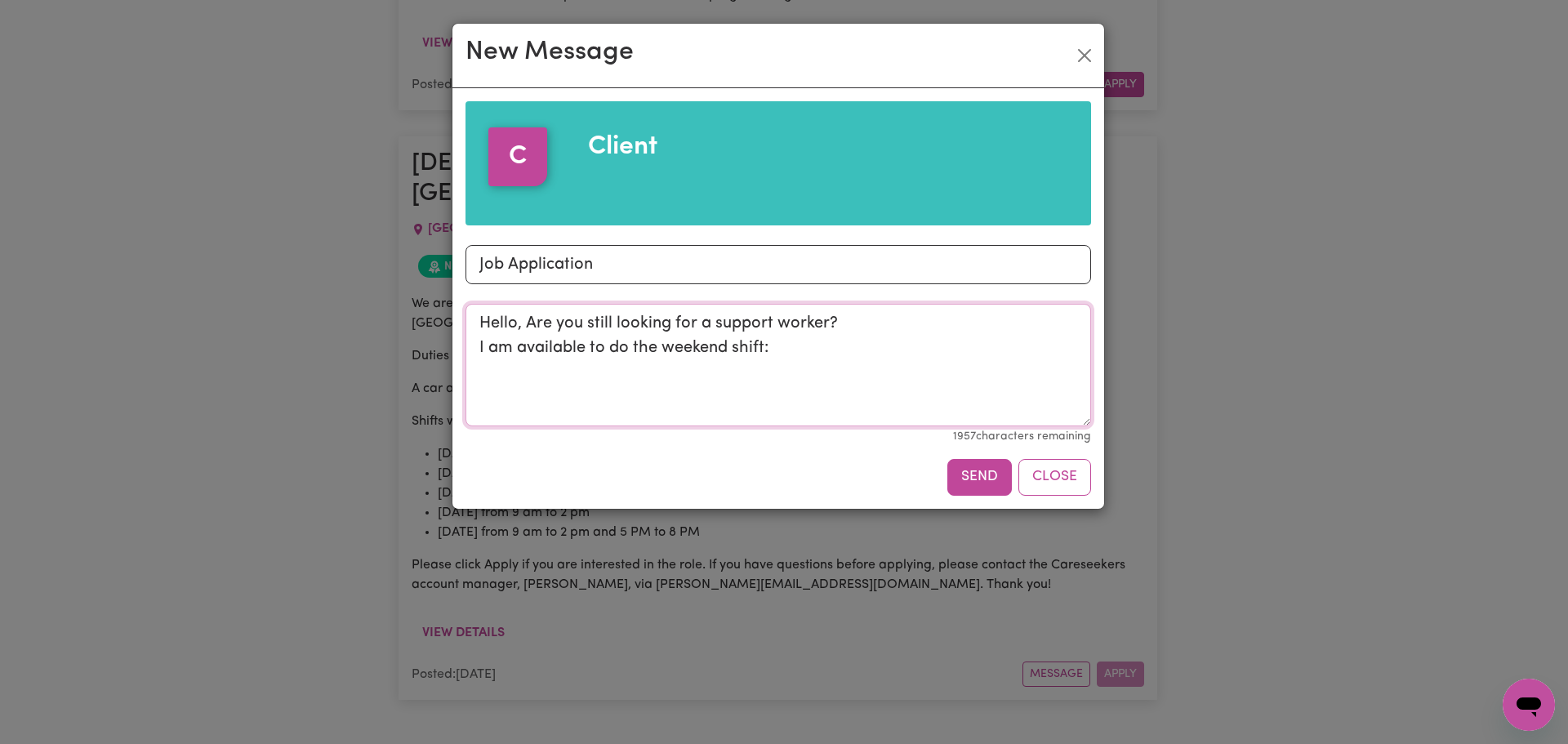
paste textarea "[DATE] from 9 am to 2 pm and 5 PM to 8 PM"
type textarea "Hello, Are you still looking for a support worker? I am available to do the wee…"
click at [1044, 486] on button "Close" at bounding box center [1054, 477] width 73 height 36
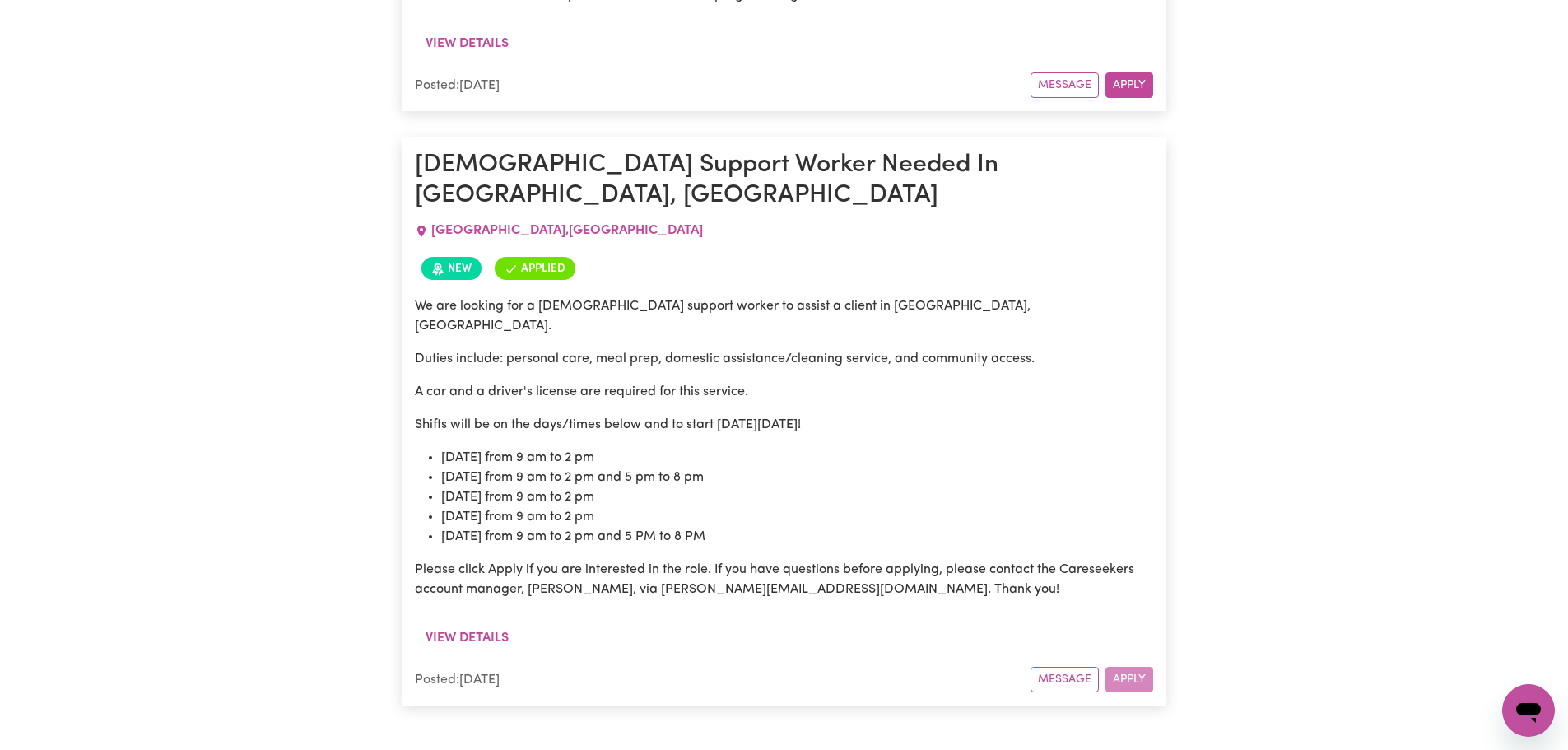
click at [1128, 666] on div "Message Apply" at bounding box center [1092, 679] width 122 height 26
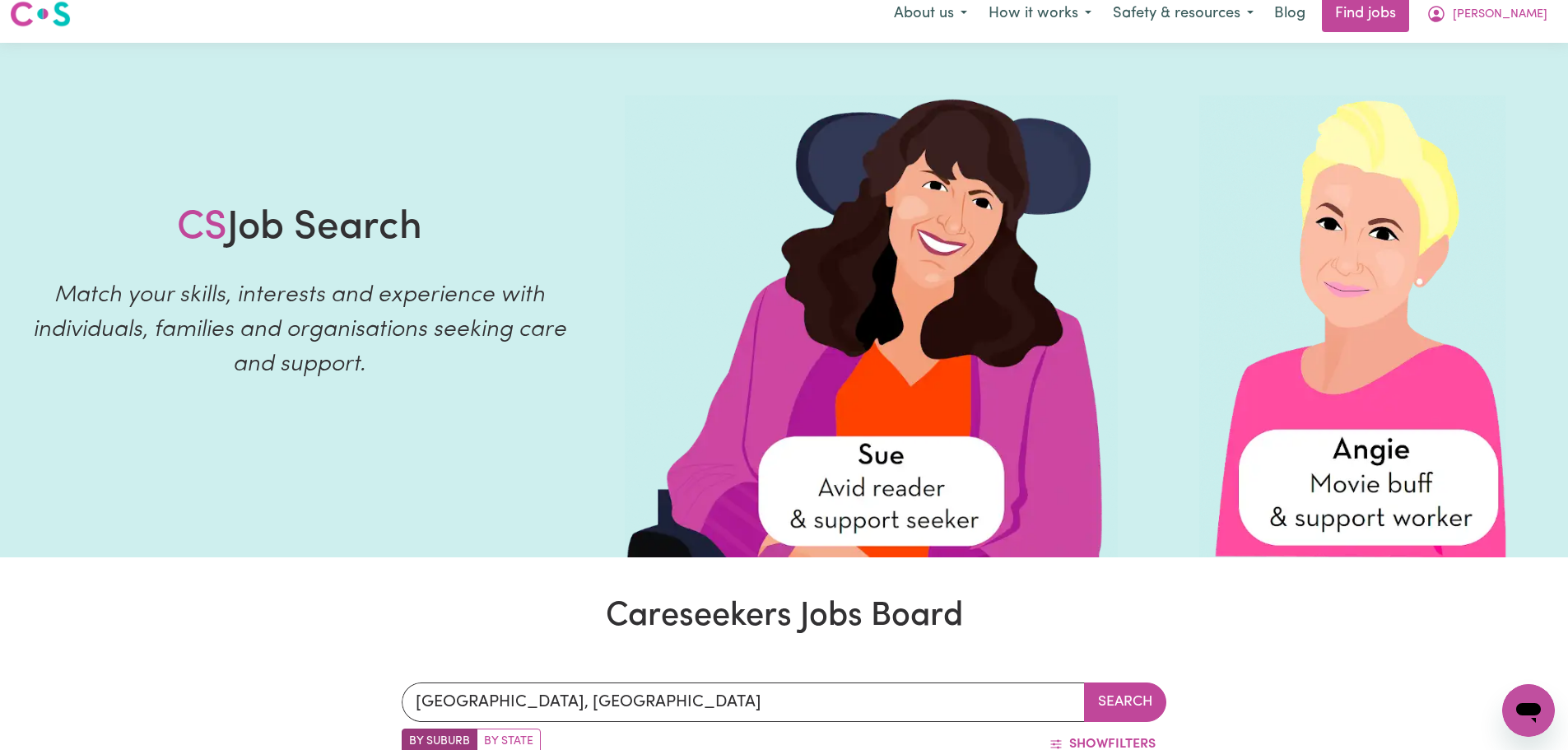
scroll to position [0, 0]
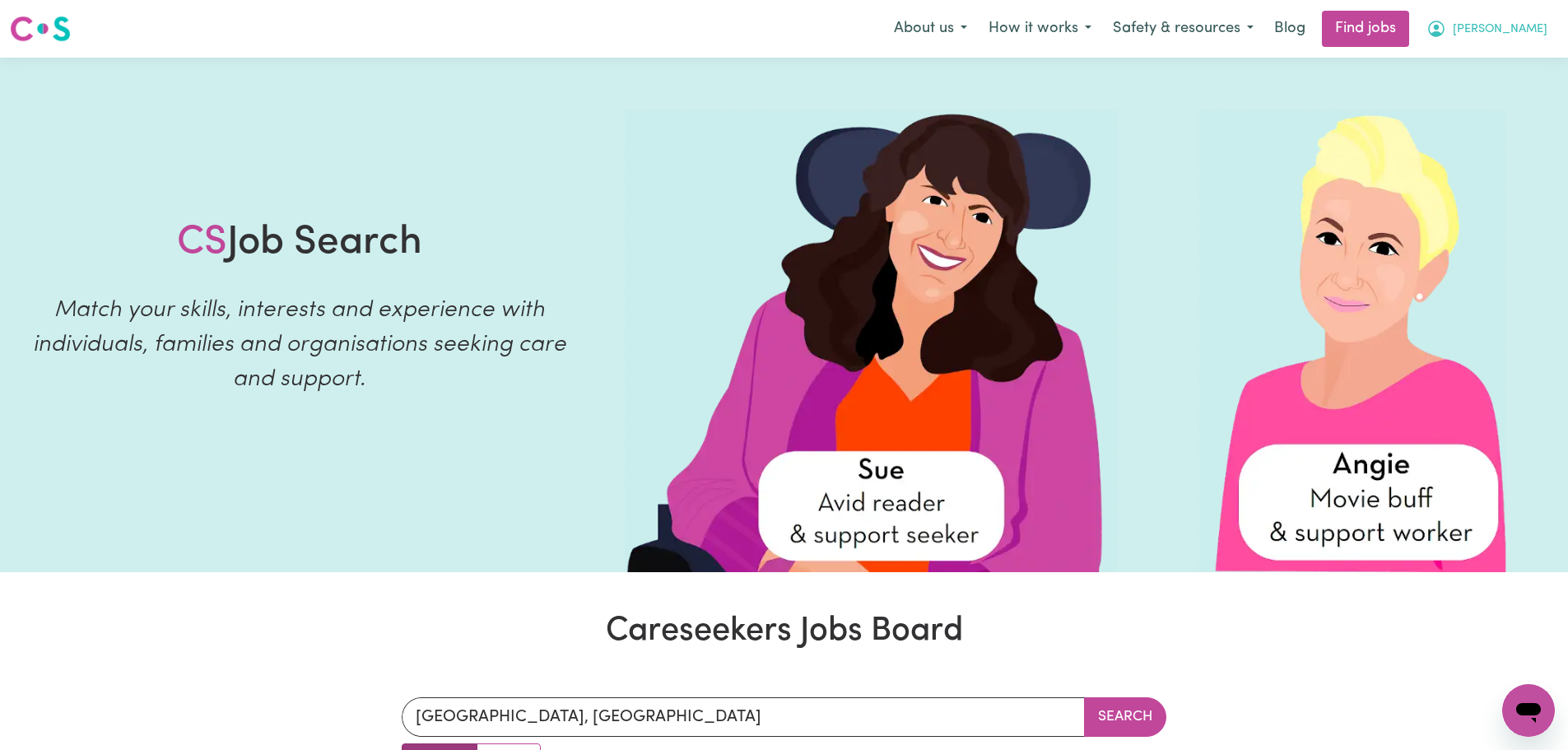
click at [1515, 37] on span "[PERSON_NAME]" at bounding box center [1500, 30] width 94 height 18
click at [1506, 87] on link "My Dashboard" at bounding box center [1492, 95] width 130 height 31
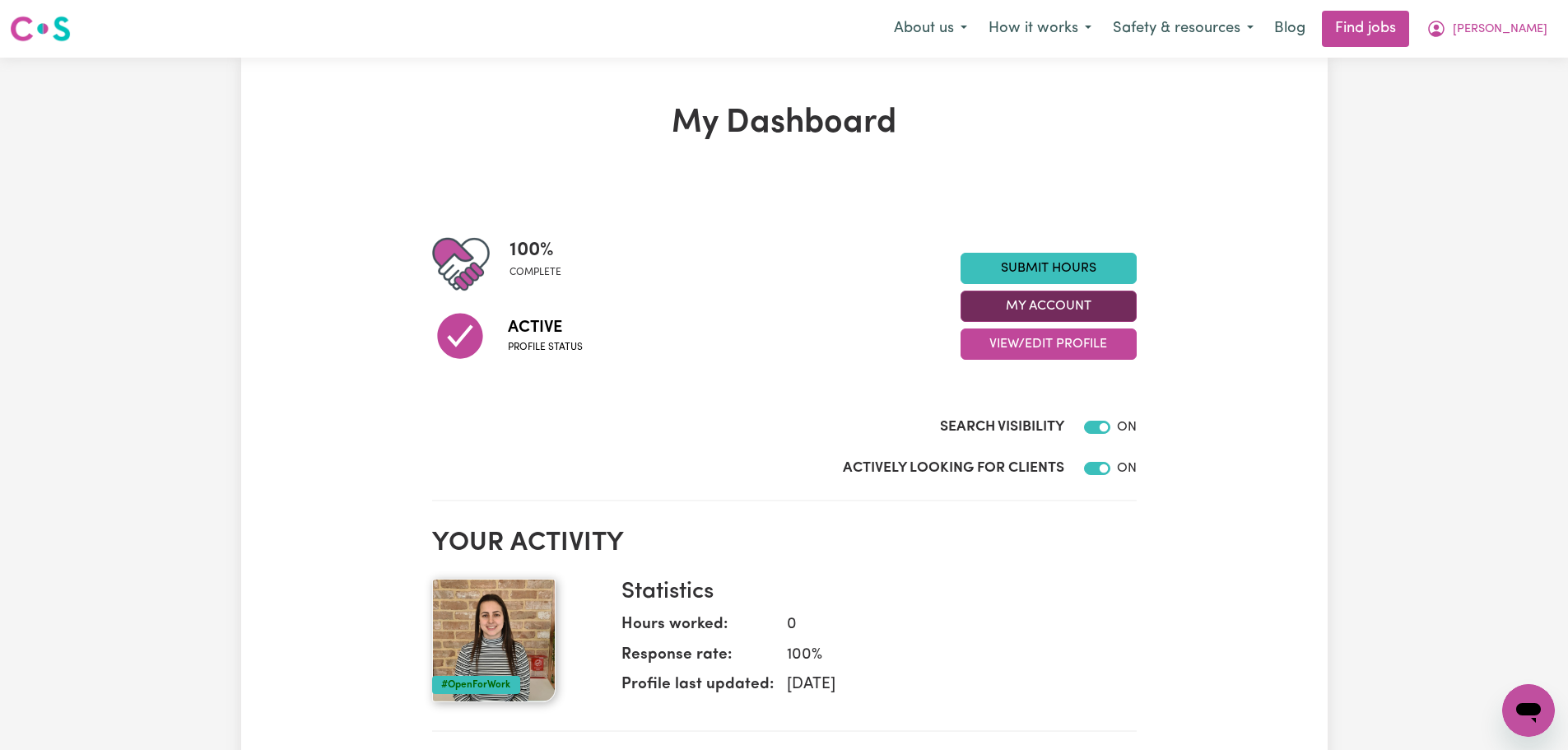
click at [1120, 308] on button "My Account" at bounding box center [1048, 306] width 176 height 31
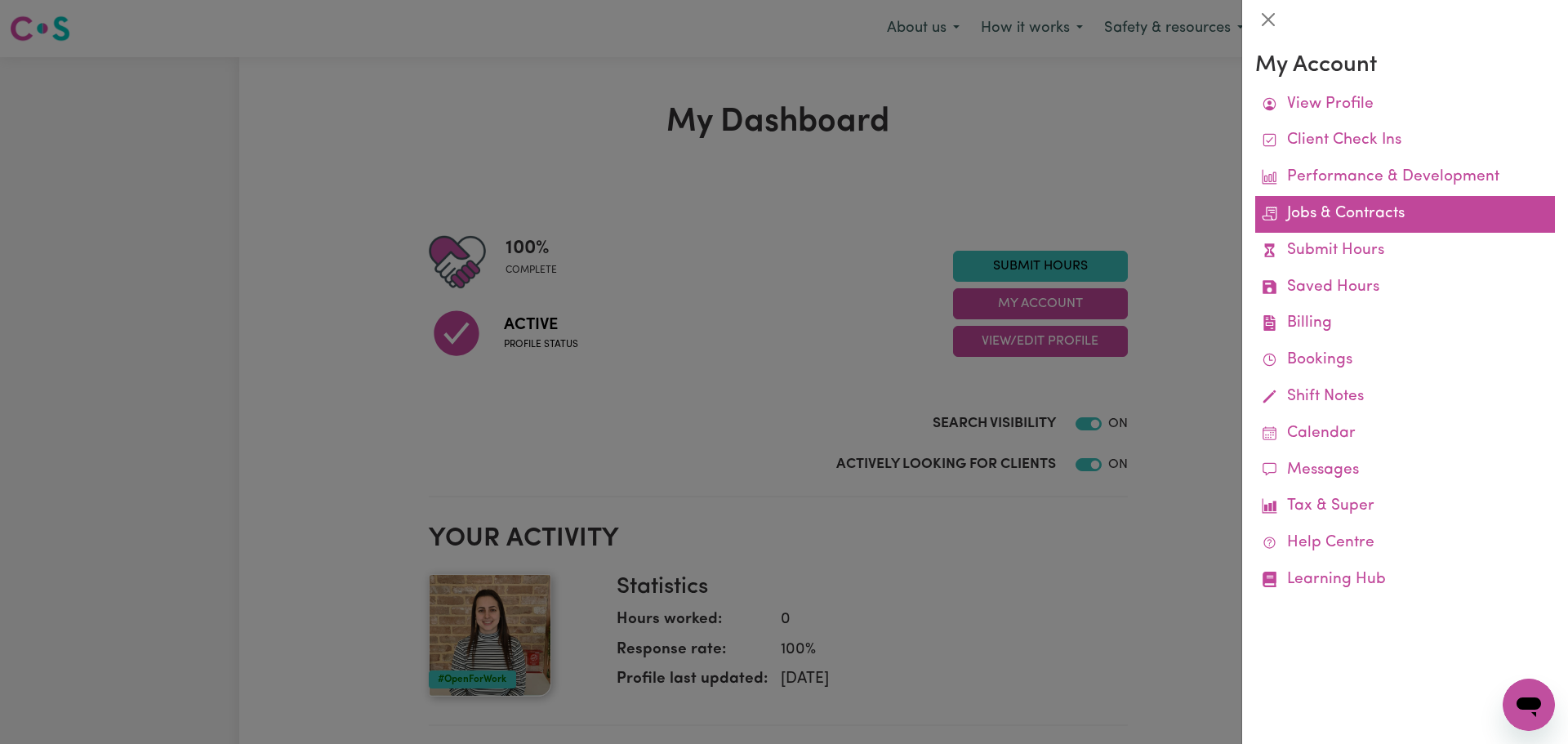
click at [1311, 207] on link "Jobs & Contracts" at bounding box center [1405, 214] width 299 height 37
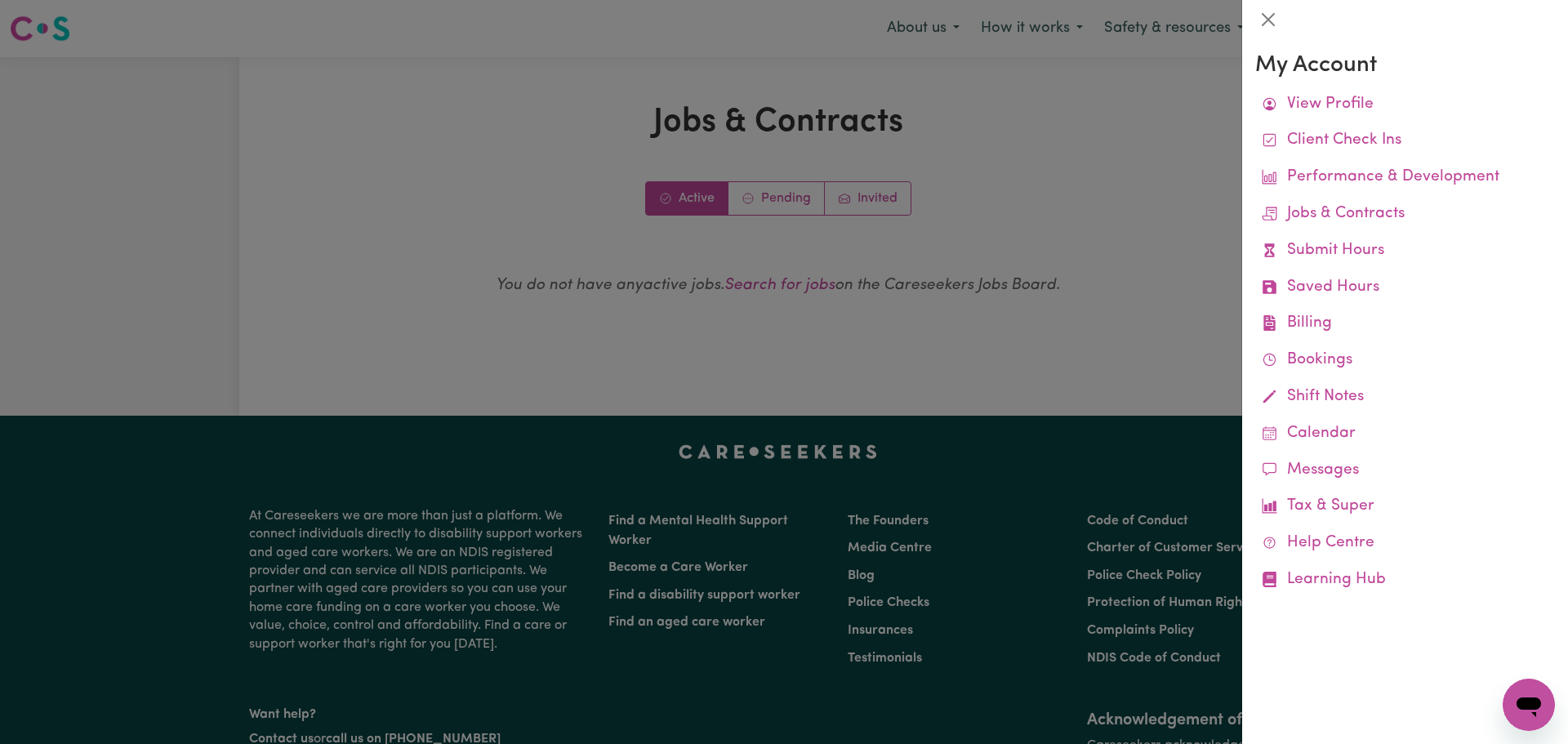
click at [790, 211] on div at bounding box center [784, 372] width 1568 height 744
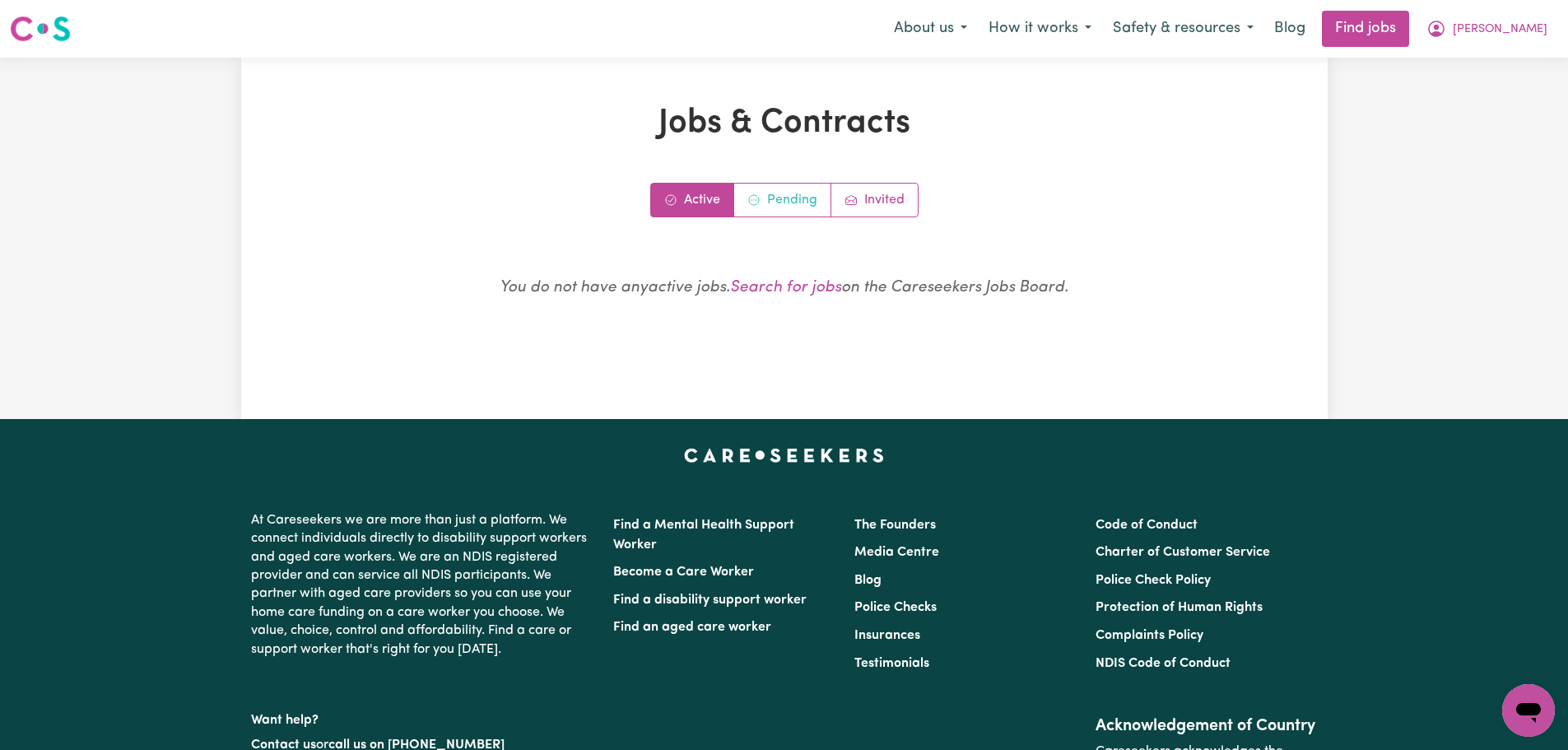
click at [820, 200] on link "Pending" at bounding box center [782, 200] width 97 height 33
click at [891, 196] on link "Invited" at bounding box center [874, 200] width 87 height 33
click at [796, 196] on link "Pending" at bounding box center [782, 200] width 97 height 33
click at [700, 203] on link "Active" at bounding box center [692, 200] width 84 height 33
click at [1264, 26] on button "Safety & resources" at bounding box center [1183, 29] width 162 height 35
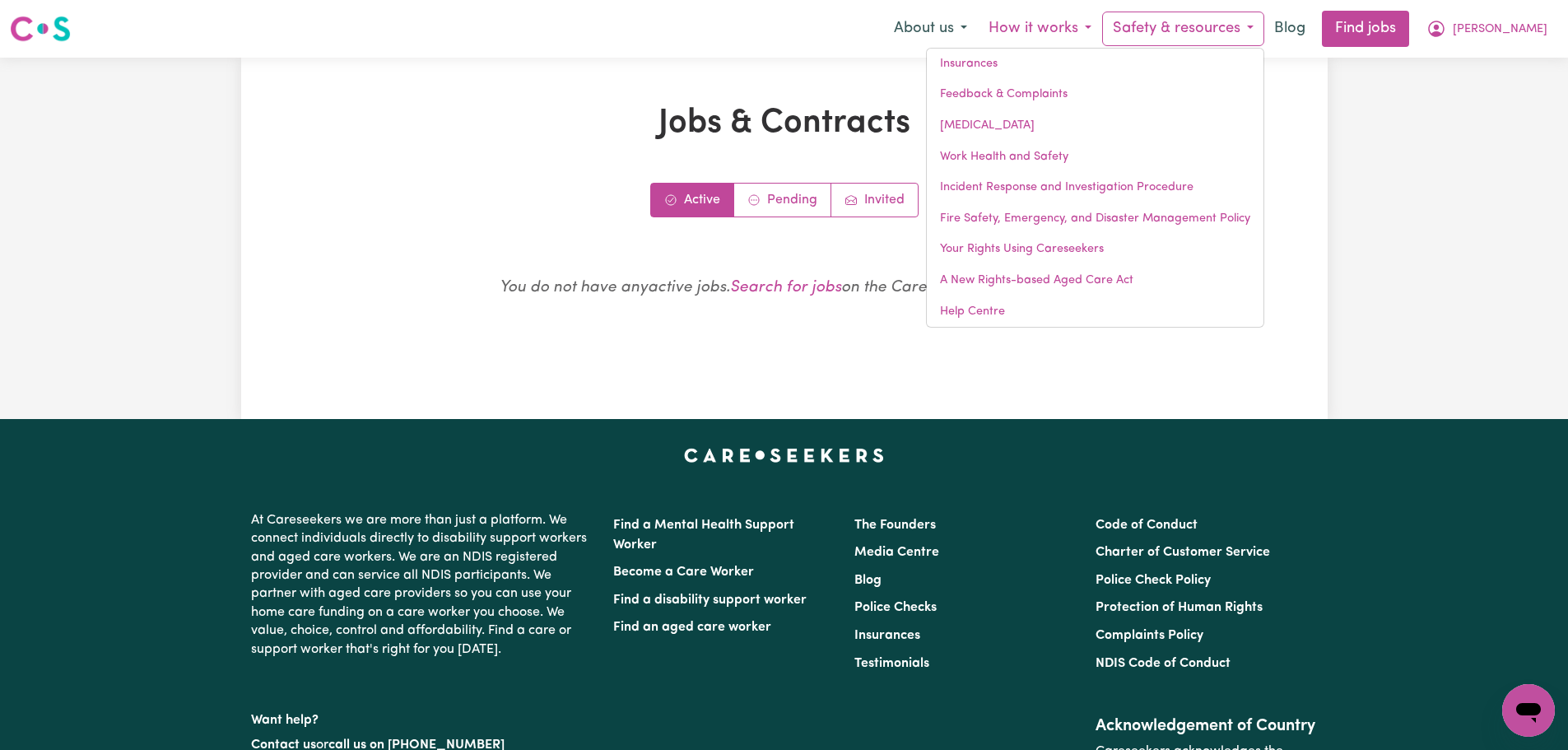
click at [1035, 27] on button "How it works" at bounding box center [1040, 29] width 124 height 35
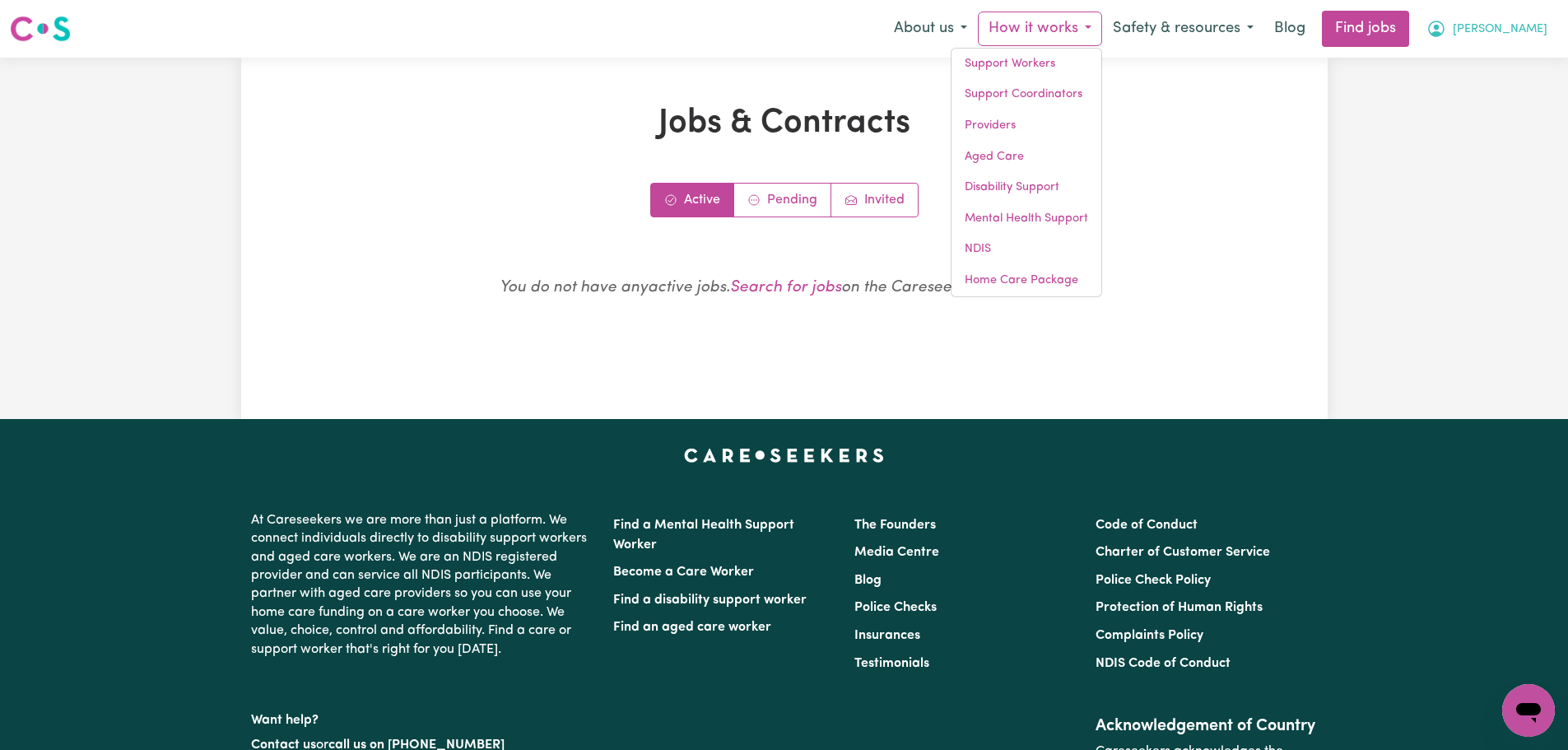
click at [1465, 33] on button "[PERSON_NAME]" at bounding box center [1487, 29] width 142 height 35
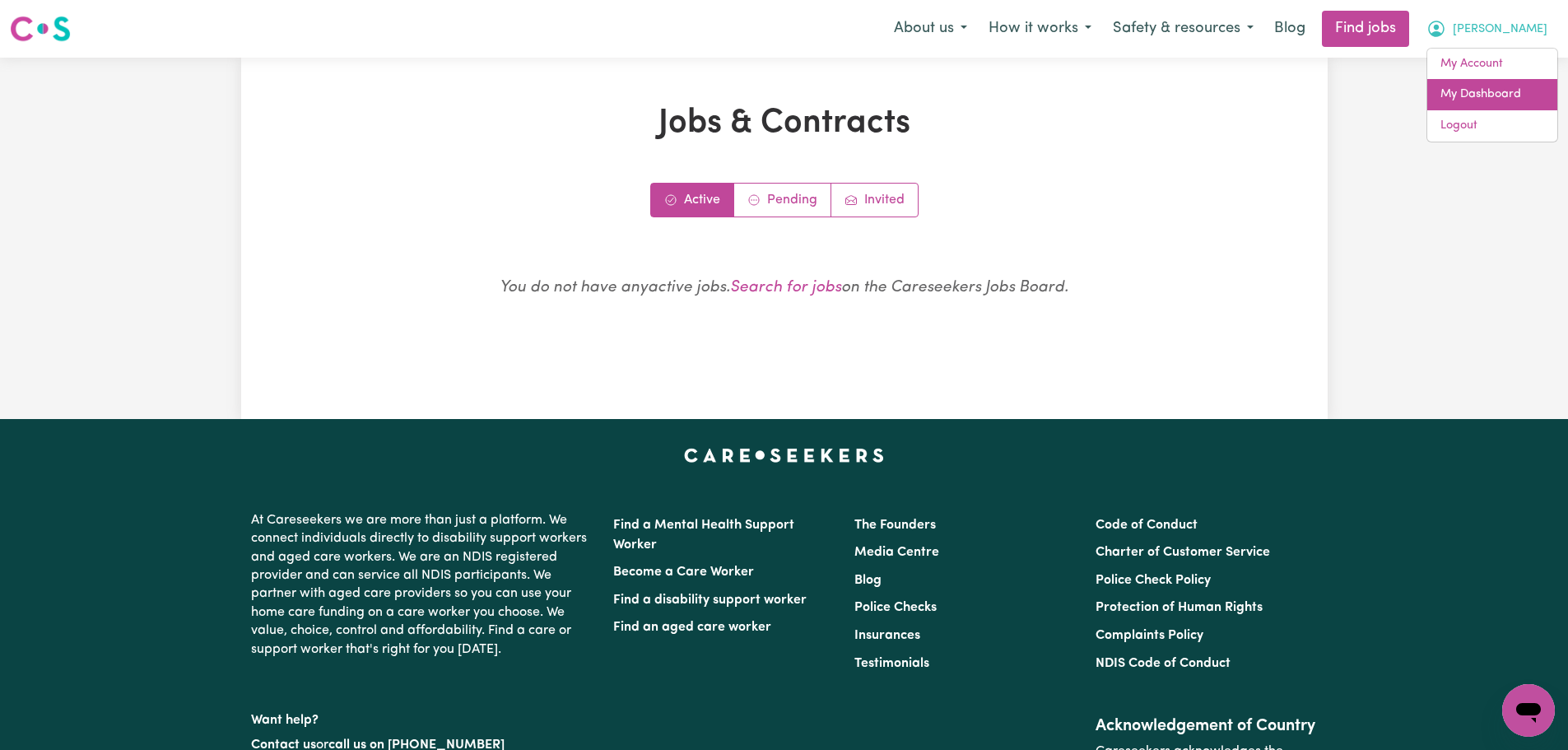
click at [1496, 99] on link "My Dashboard" at bounding box center [1492, 95] width 130 height 31
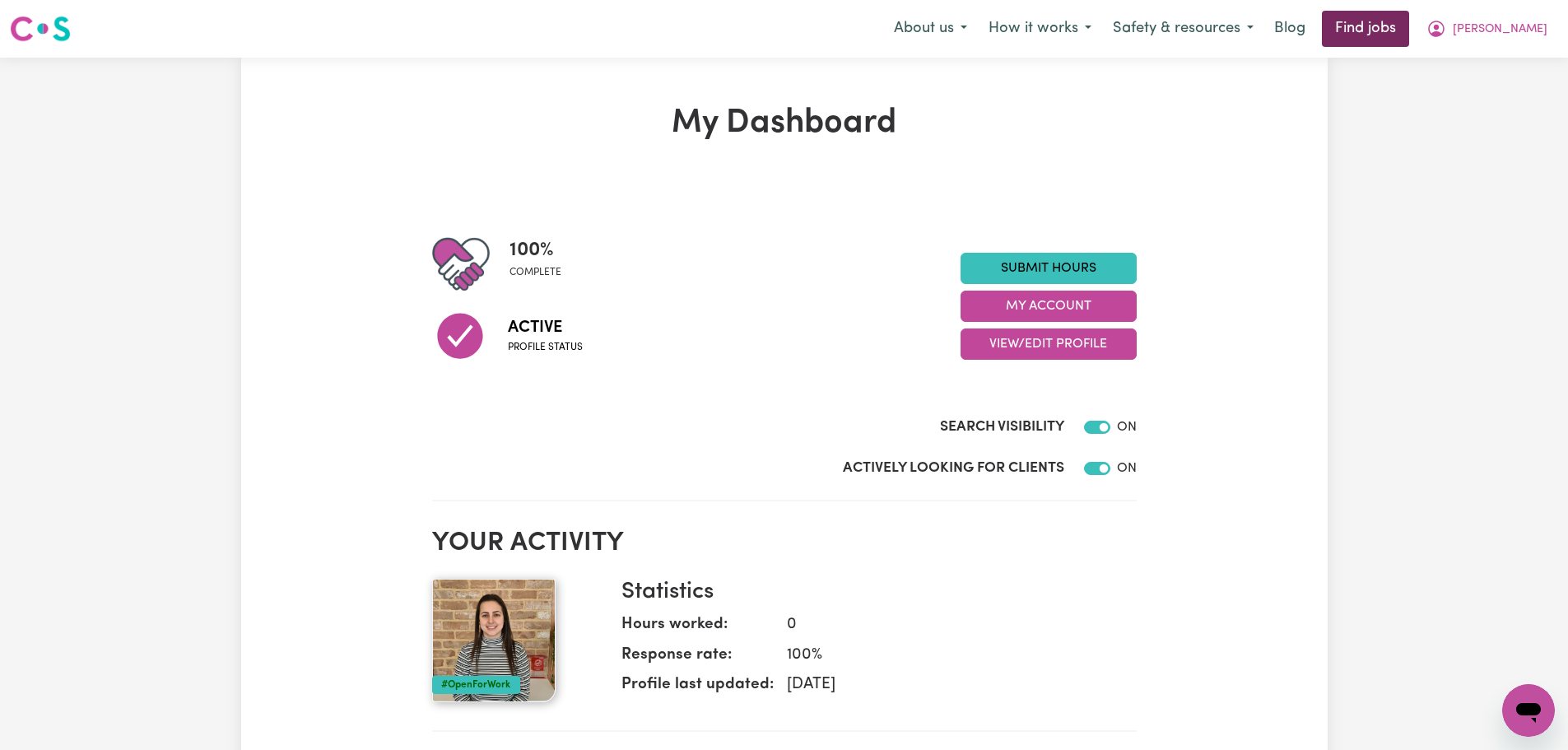
click at [1401, 31] on link "Find jobs" at bounding box center [1365, 29] width 87 height 36
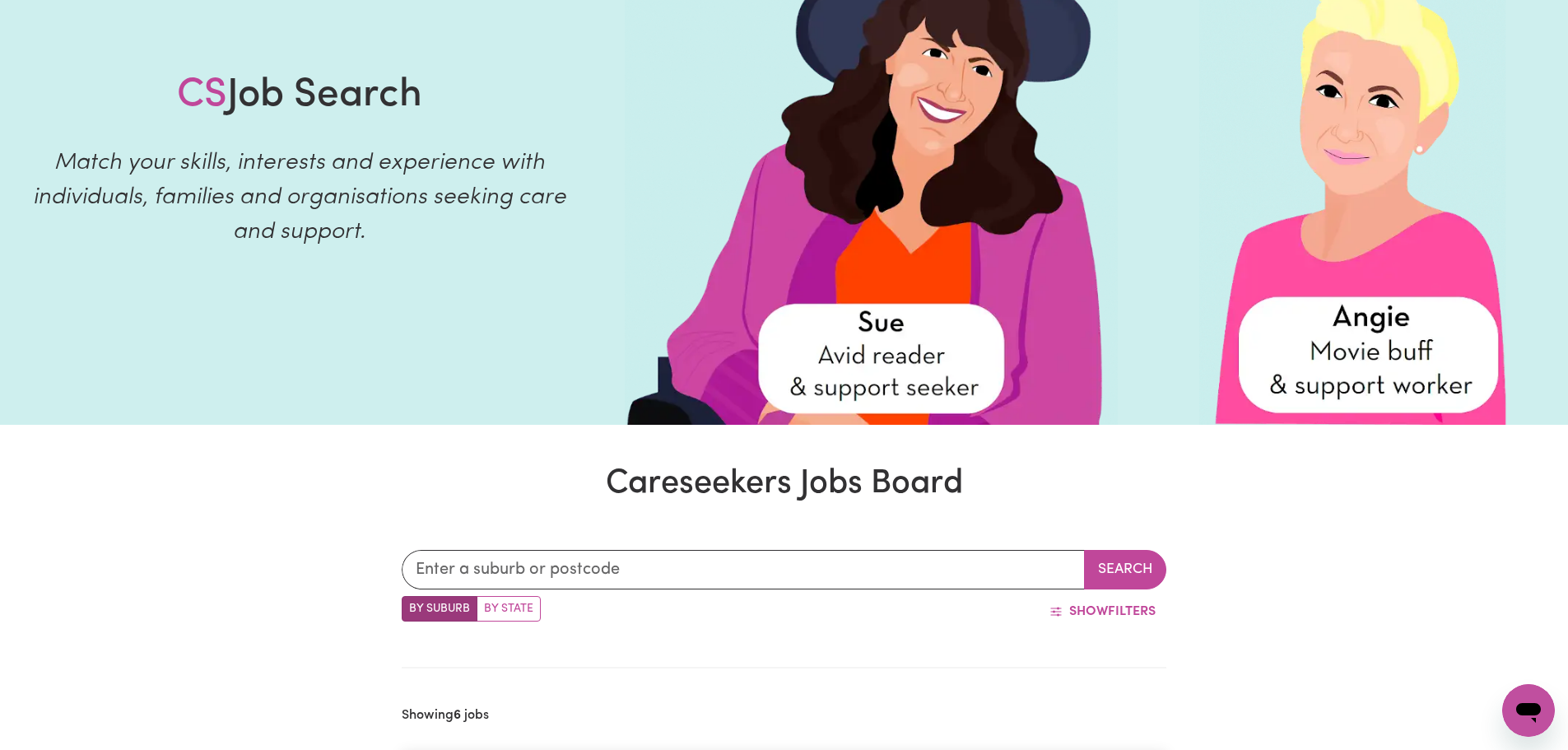
scroll to position [329, 0]
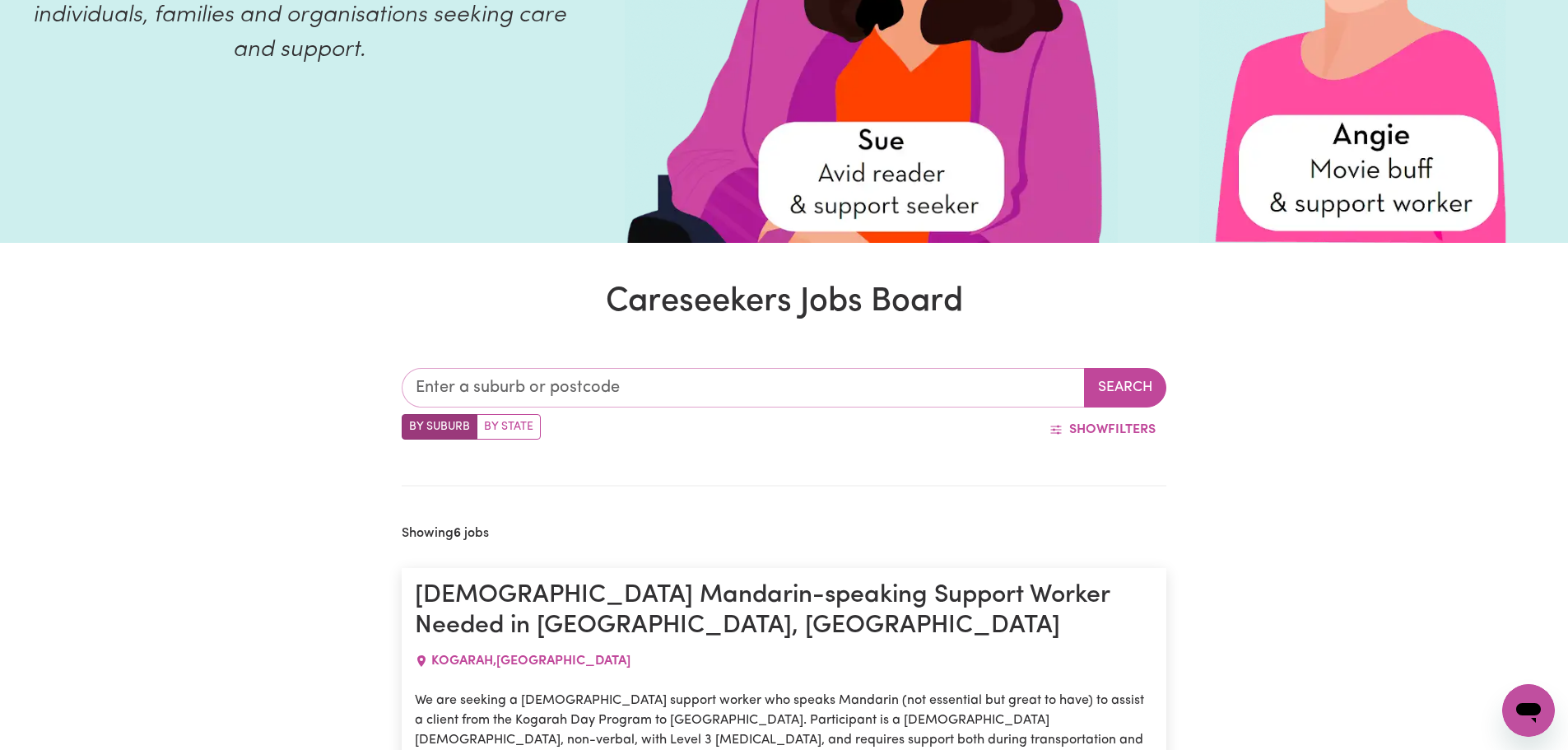
click at [463, 385] on input "text" at bounding box center [743, 388] width 683 height 40
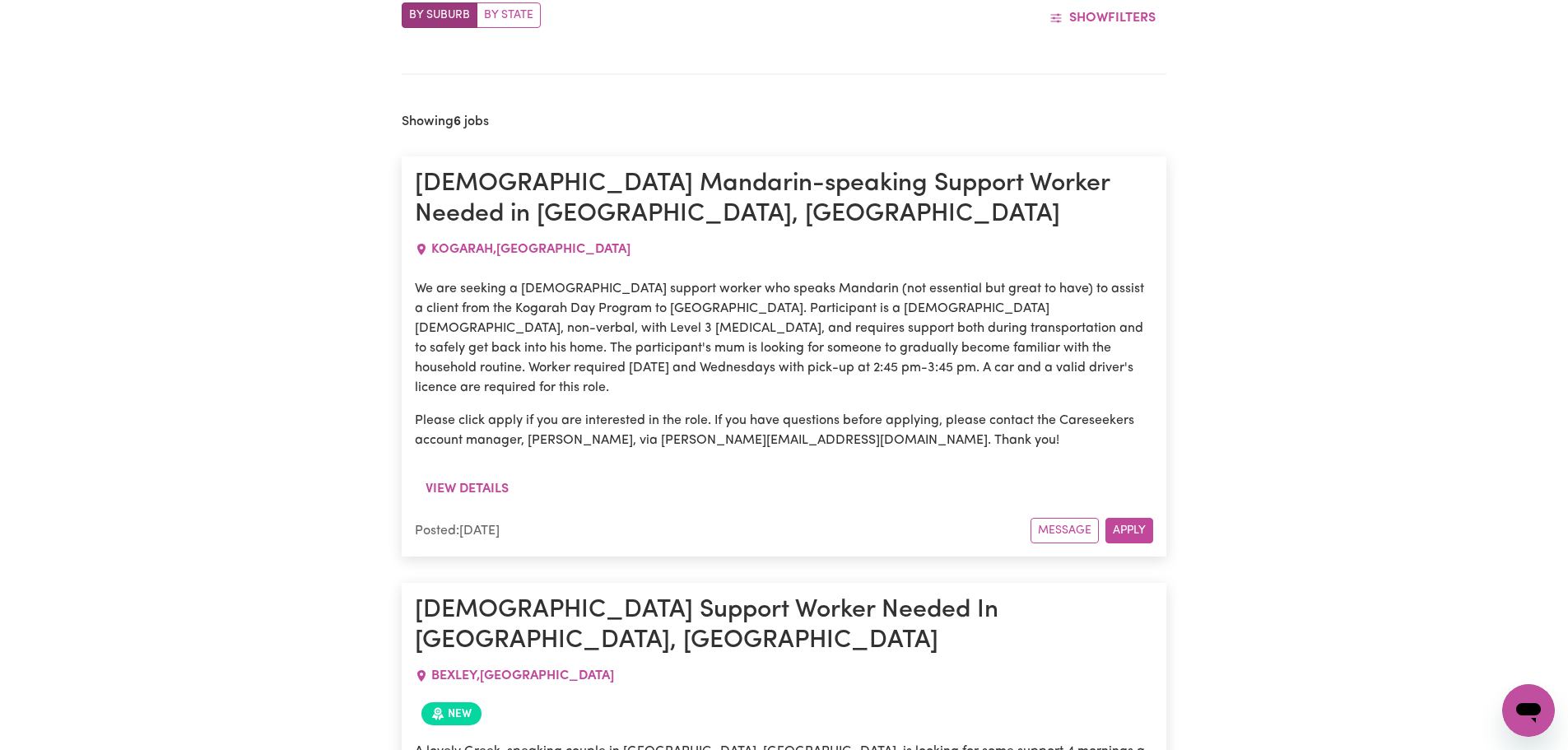
scroll to position [247, 0]
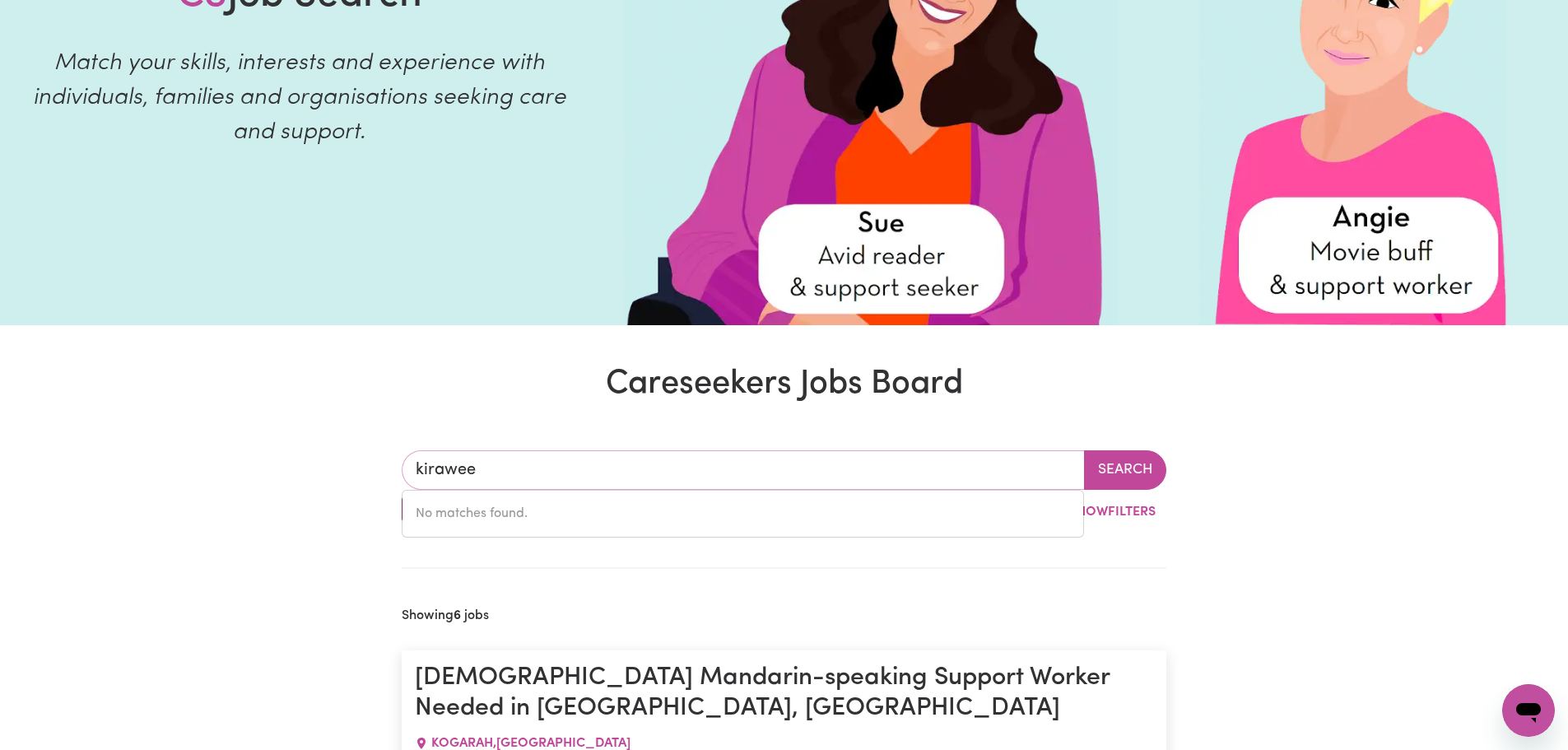
click at [486, 465] on input "kirawee" at bounding box center [743, 470] width 683 height 40
click at [430, 466] on input "kirawe" at bounding box center [743, 470] width 683 height 40
click at [436, 475] on input "kirawe" at bounding box center [743, 470] width 683 height 40
type input "kirrawe"
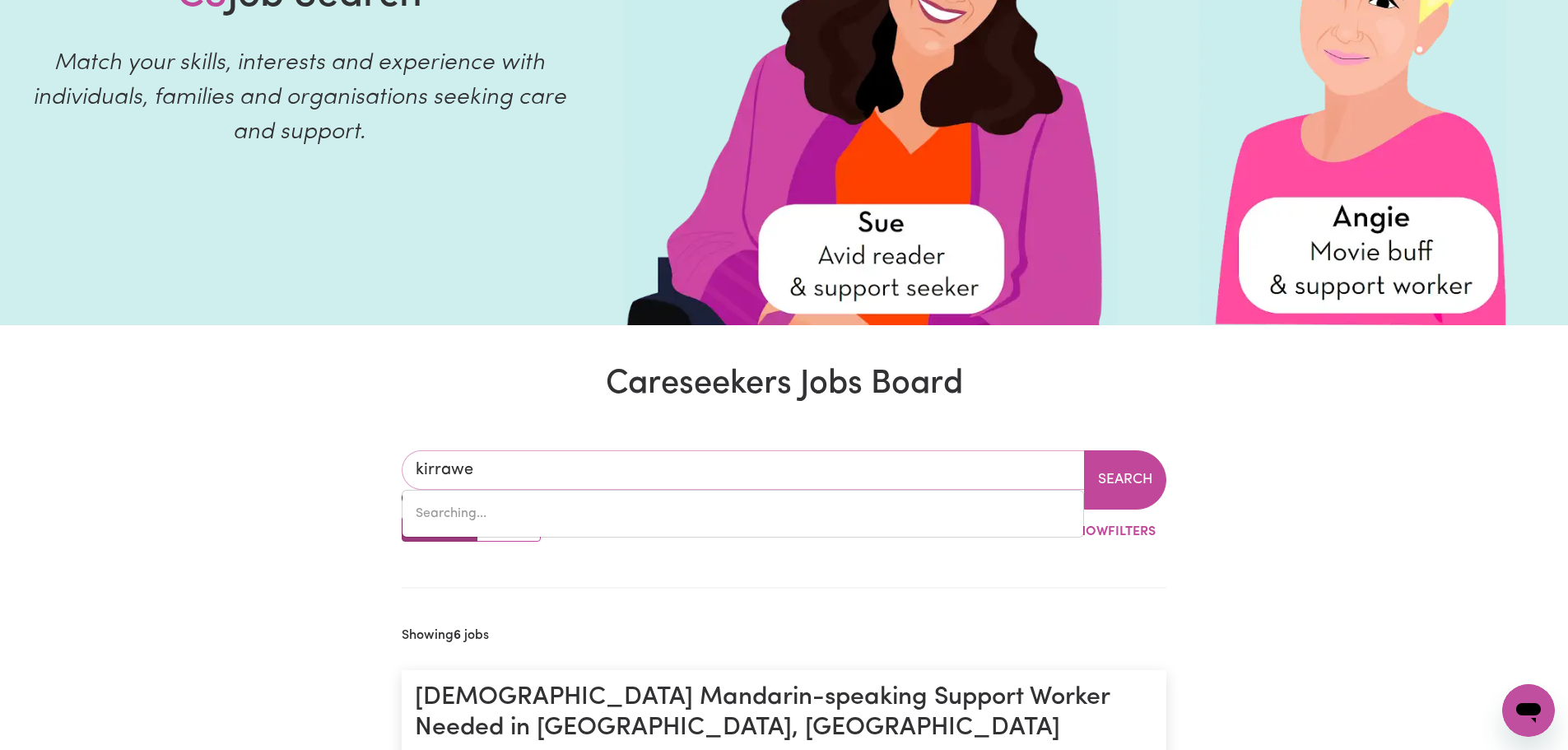
type input "kirraweE, [GEOGRAPHIC_DATA], 2232"
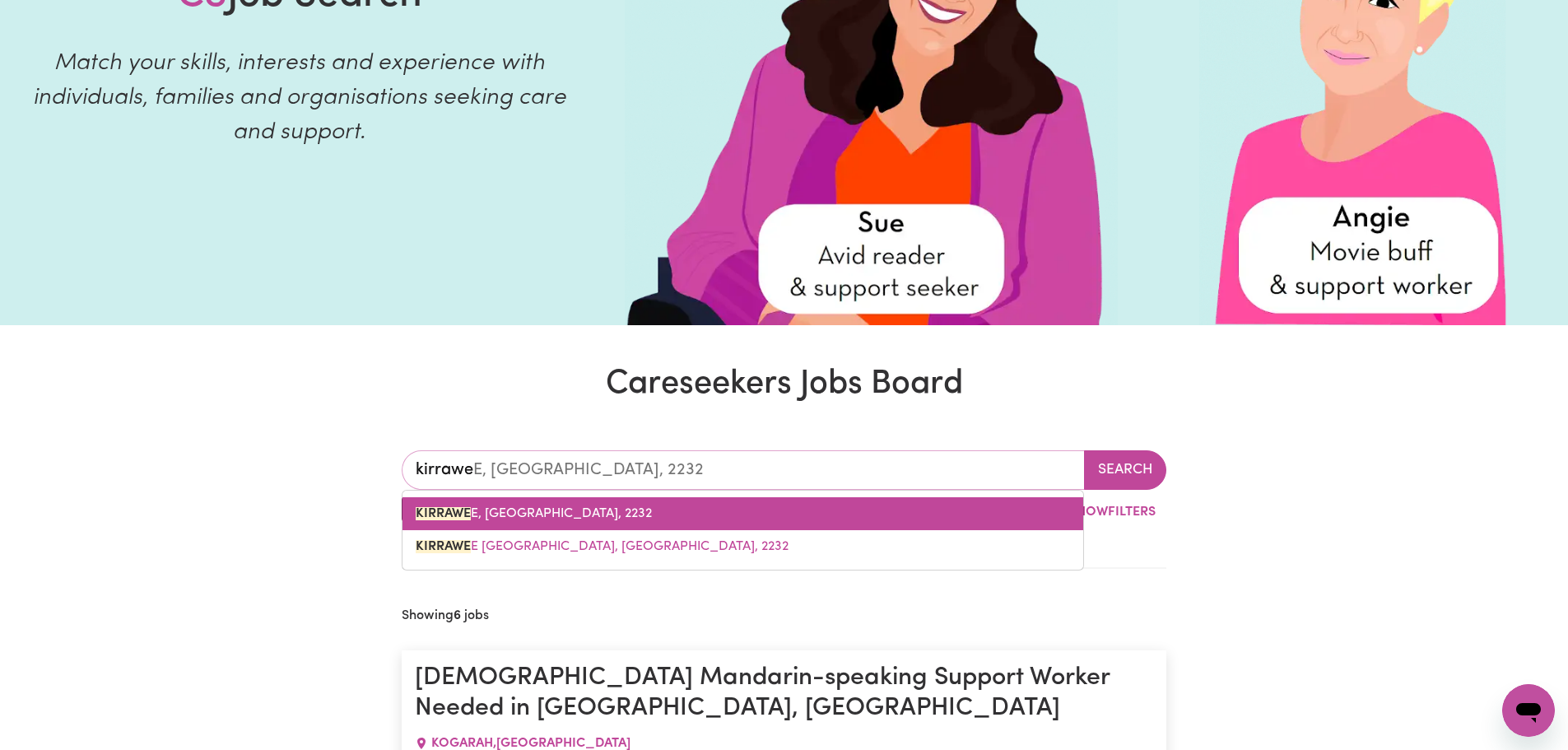
click at [467, 507] on mark "KIRRAWE" at bounding box center [443, 514] width 55 height 13
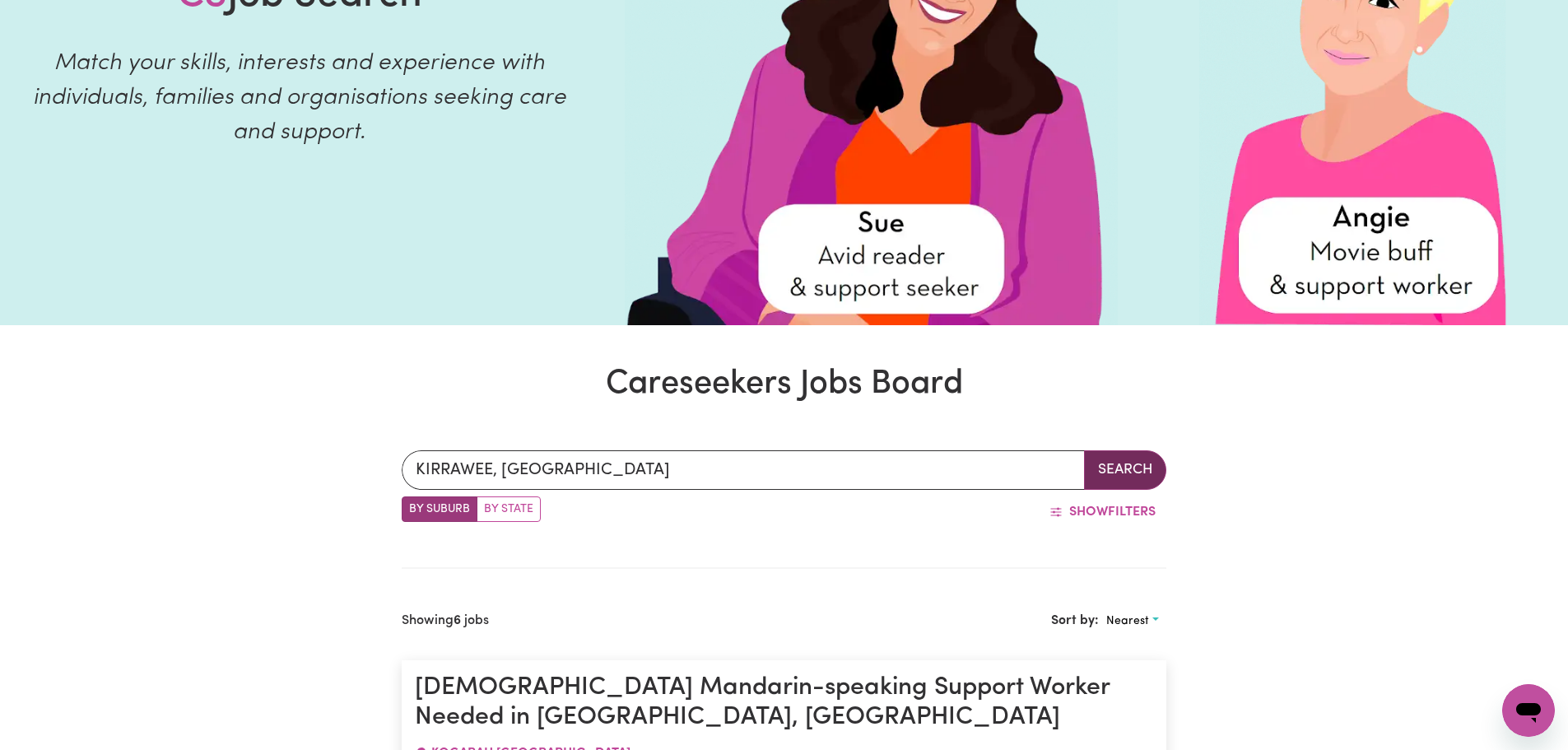
click at [1123, 475] on button "Search" at bounding box center [1126, 470] width 83 height 40
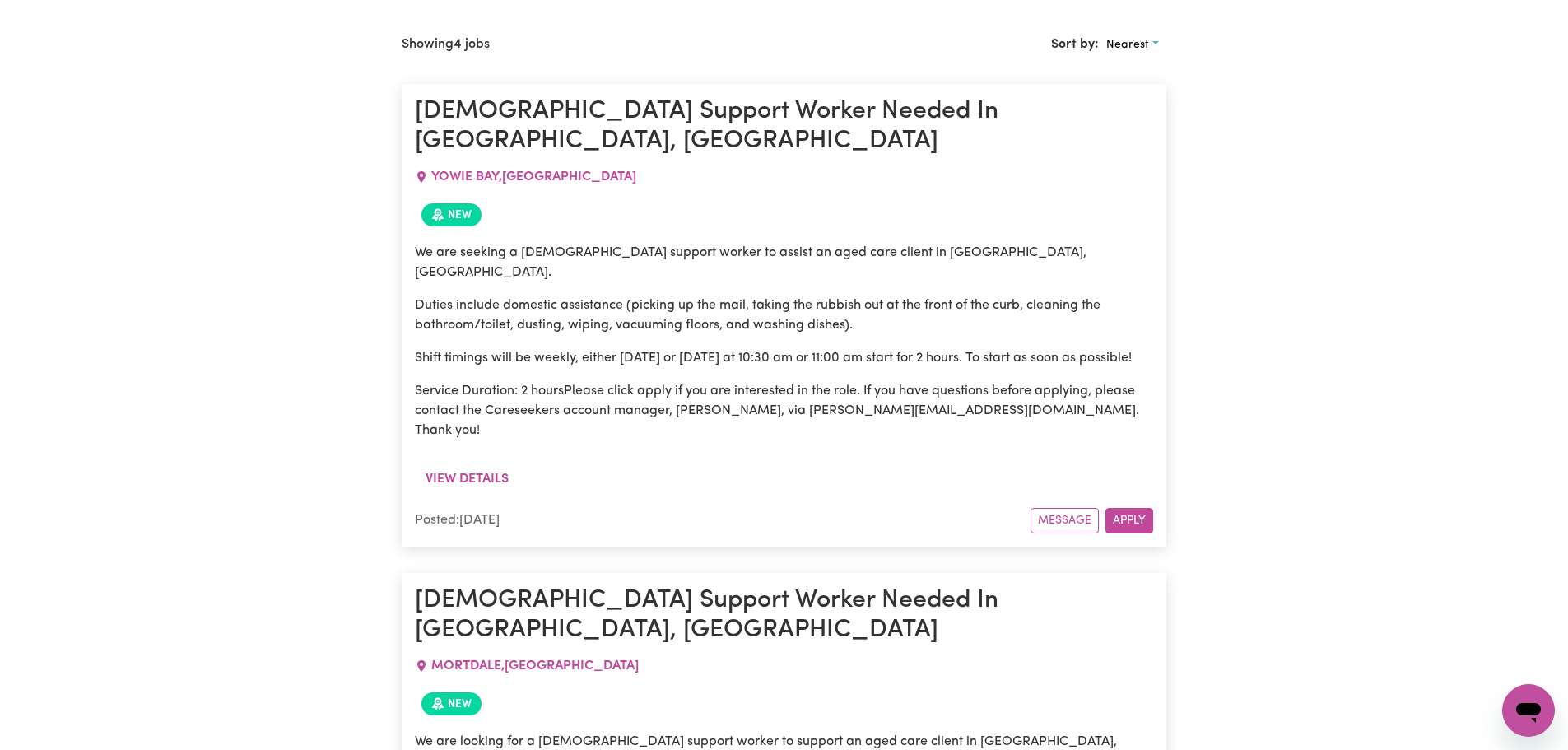
scroll to position [412, 0]
